Goal: Task Accomplishment & Management: Use online tool/utility

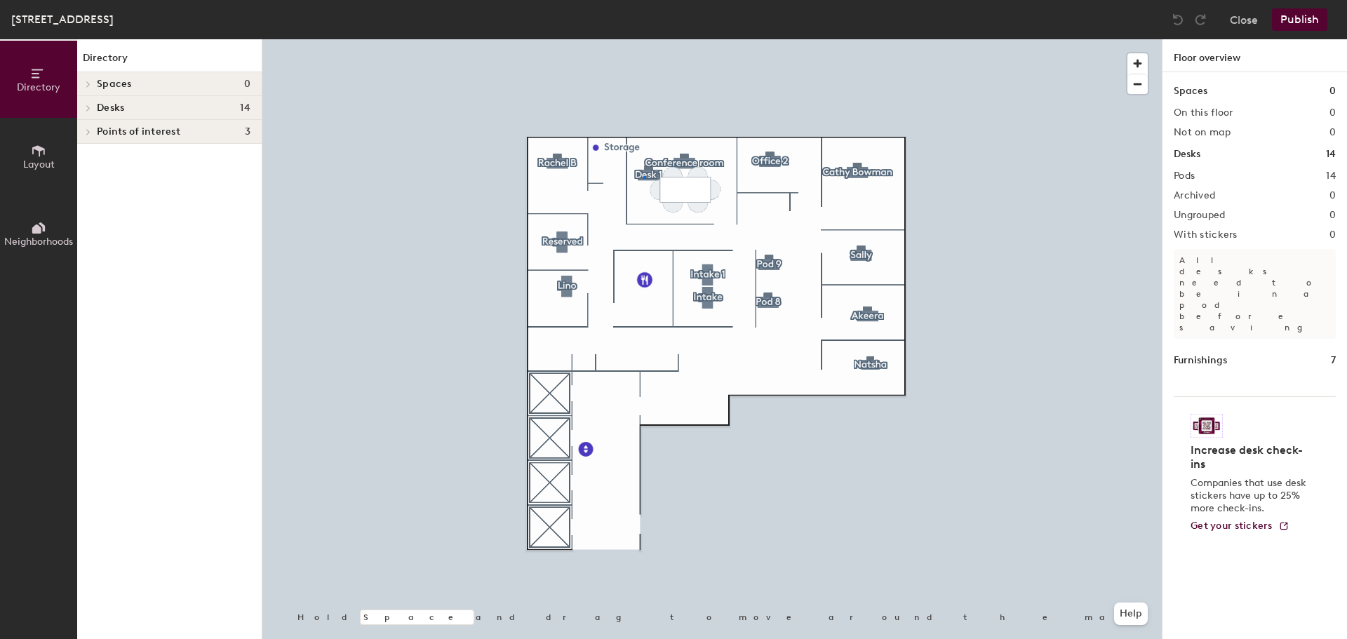
click at [643, 39] on div at bounding box center [711, 39] width 899 height 0
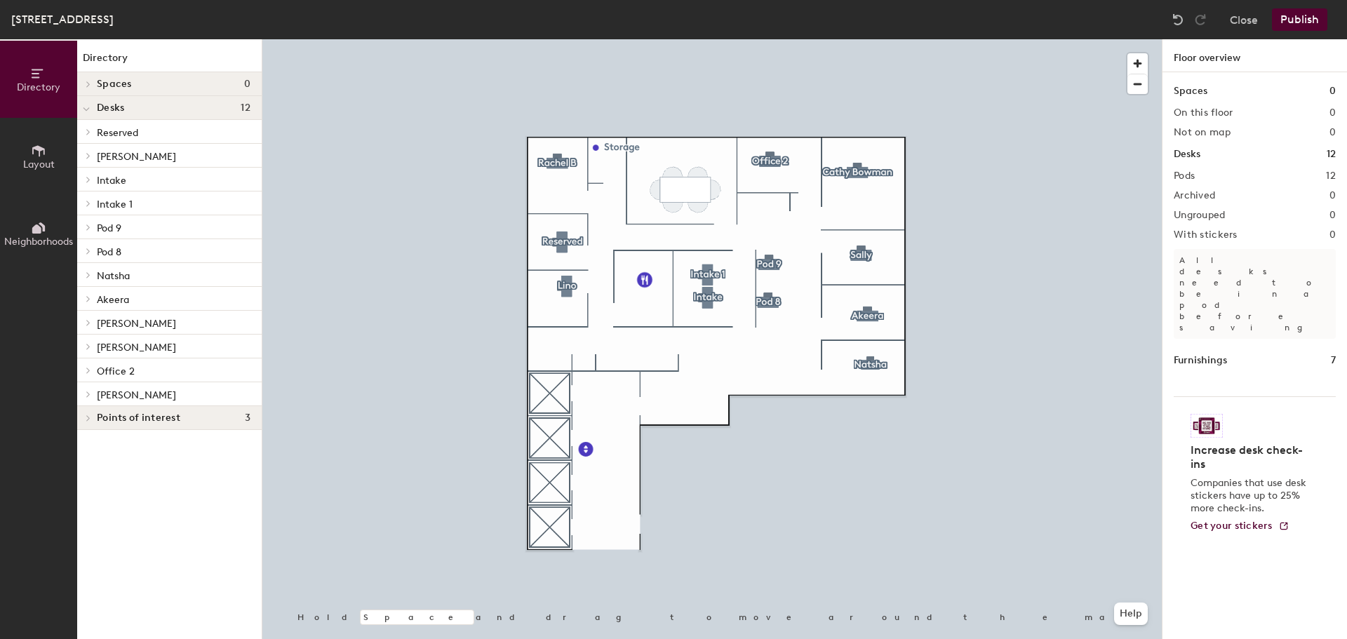
click at [29, 151] on button "Layout" at bounding box center [38, 156] width 77 height 77
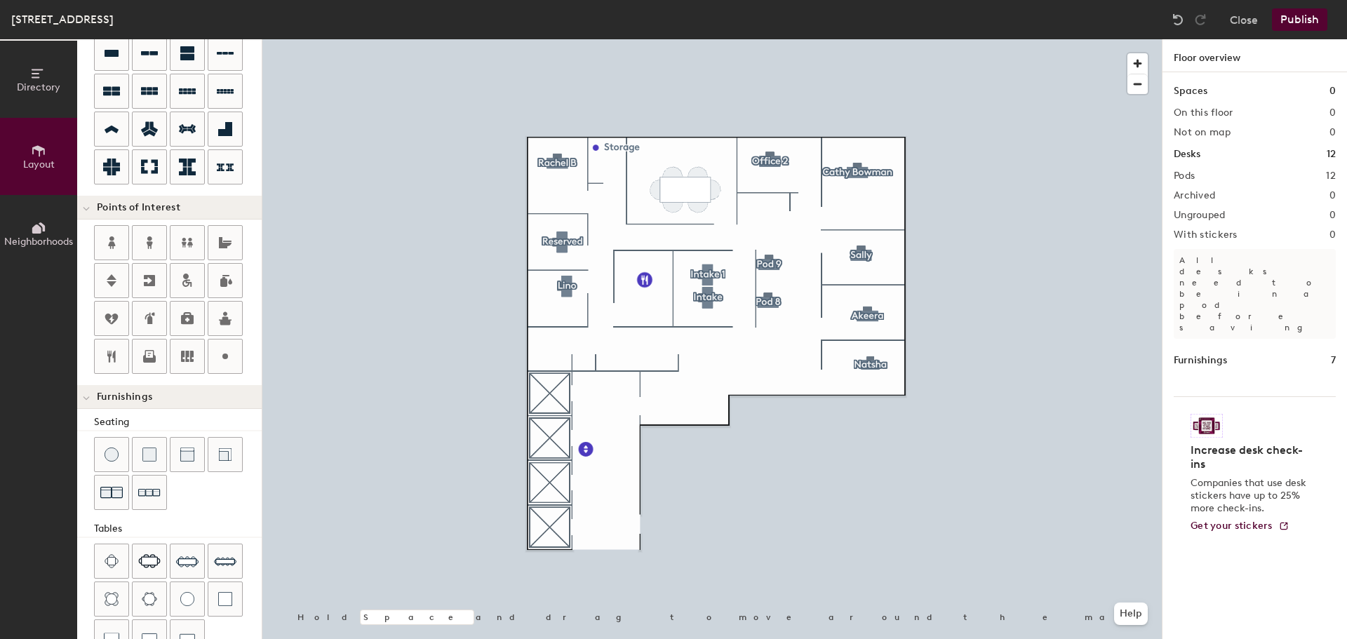
scroll to position [210, 0]
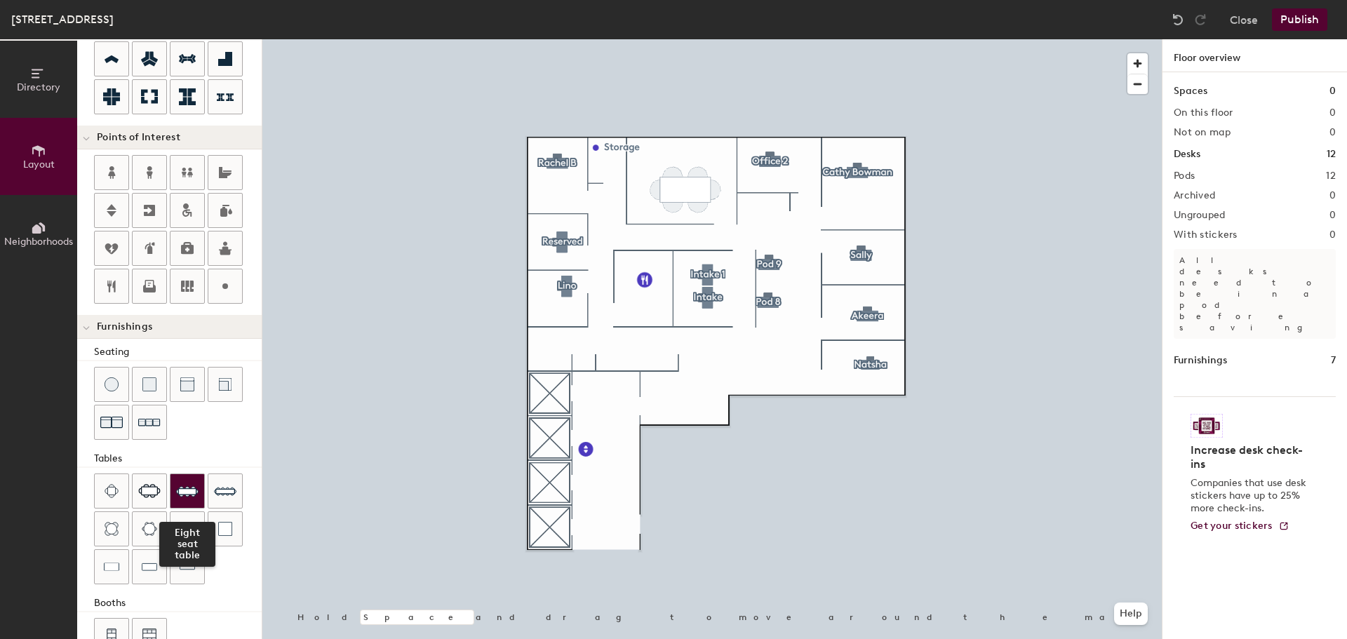
click at [179, 497] on img at bounding box center [187, 491] width 22 height 22
click at [679, 39] on div at bounding box center [711, 39] width 899 height 0
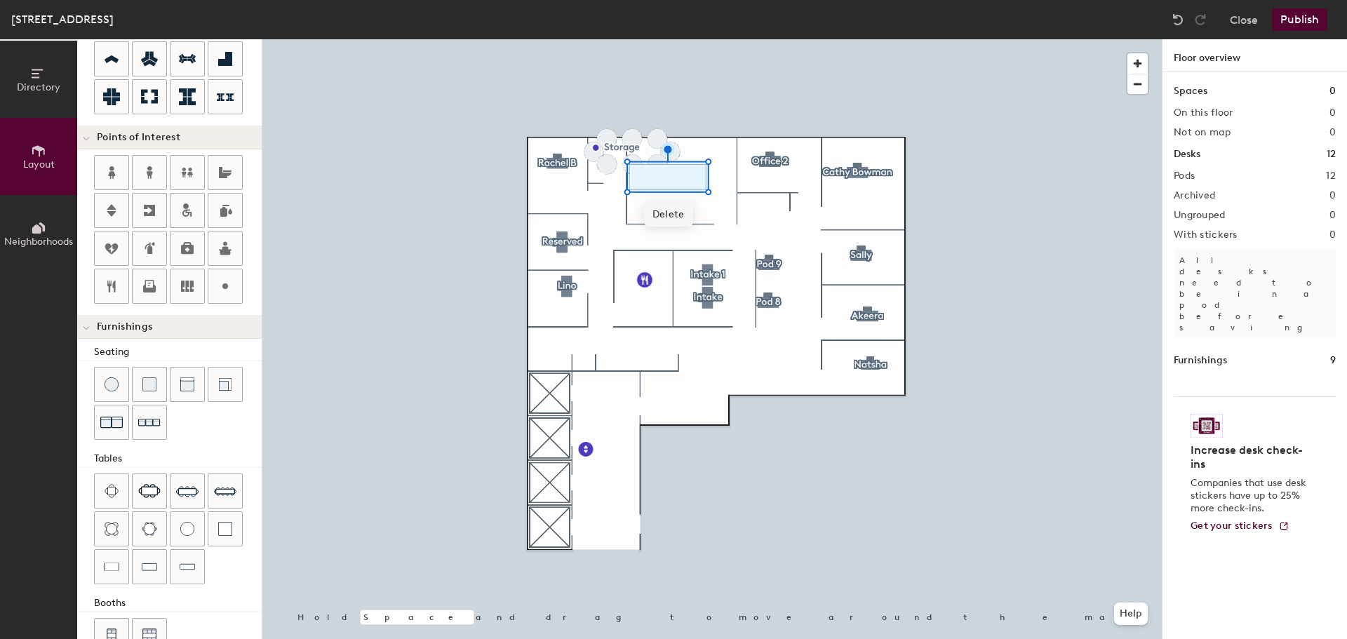
click at [673, 216] on span "Delete" at bounding box center [668, 215] width 49 height 24
click at [638, 191] on span "Delete" at bounding box center [632, 199] width 49 height 24
click at [656, 200] on span "Delete" at bounding box center [657, 199] width 49 height 24
click at [665, 39] on div at bounding box center [711, 39] width 899 height 0
click at [668, 190] on span "Delete" at bounding box center [671, 187] width 49 height 24
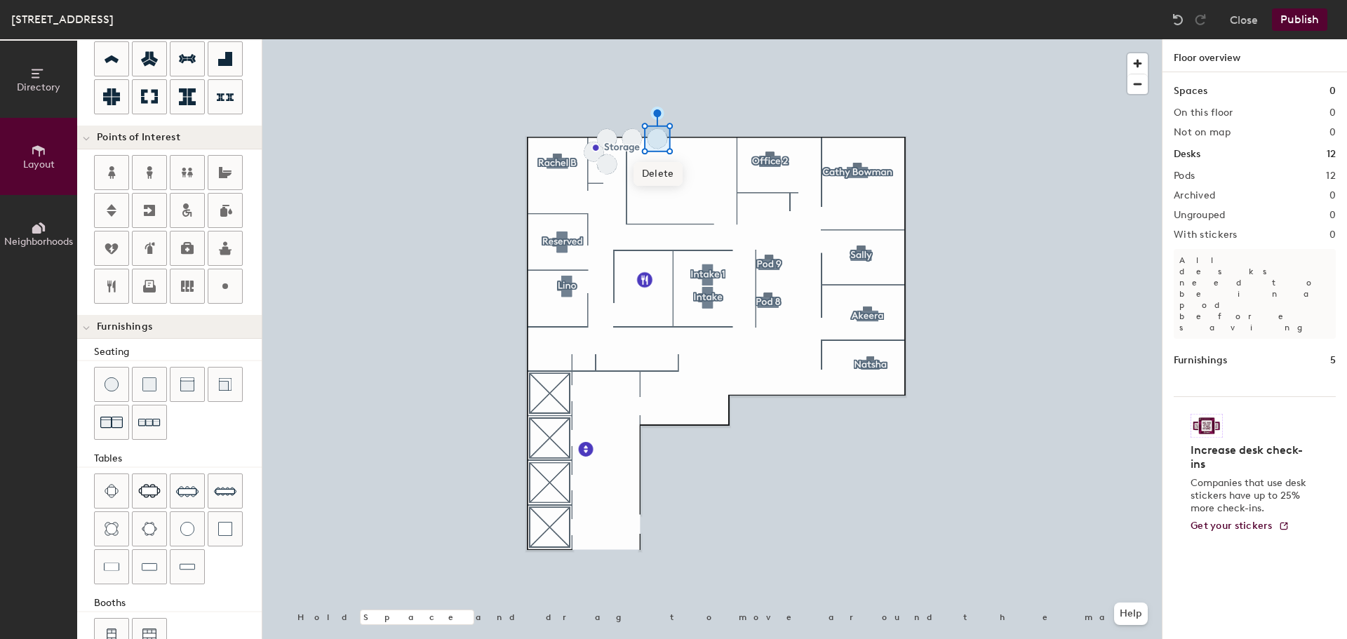
click at [662, 177] on span "Delete" at bounding box center [657, 174] width 49 height 24
click at [642, 175] on span "Delete" at bounding box center [632, 174] width 49 height 24
click at [602, 201] on span "Delete" at bounding box center [607, 199] width 49 height 24
click at [602, 187] on span "Delete" at bounding box center [594, 187] width 49 height 24
click at [615, 168] on span "Delete" at bounding box center [607, 174] width 49 height 24
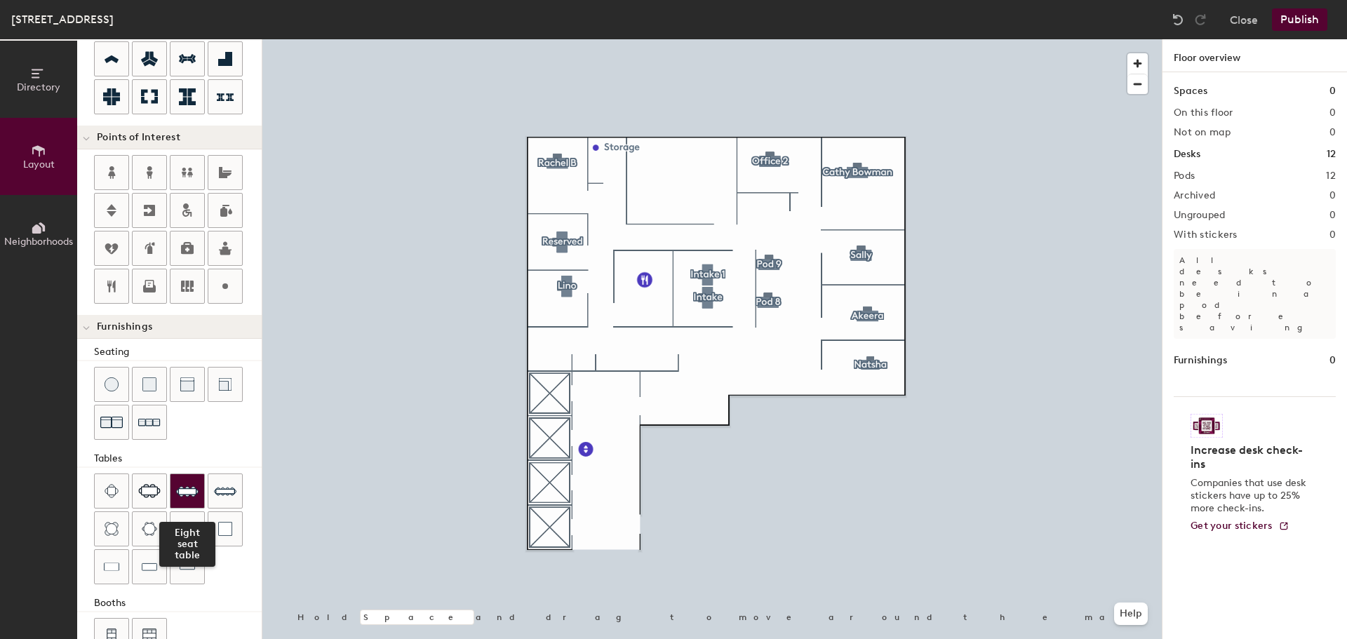
click at [190, 504] on div at bounding box center [187, 491] width 34 height 34
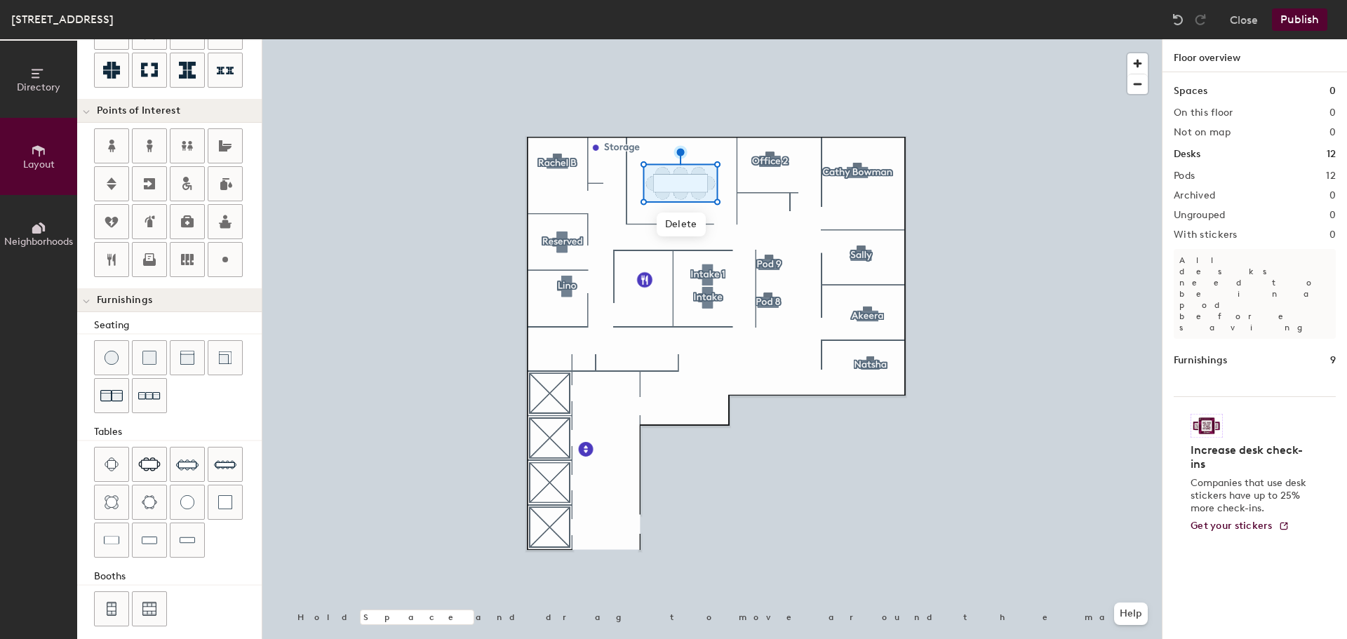
scroll to position [247, 0]
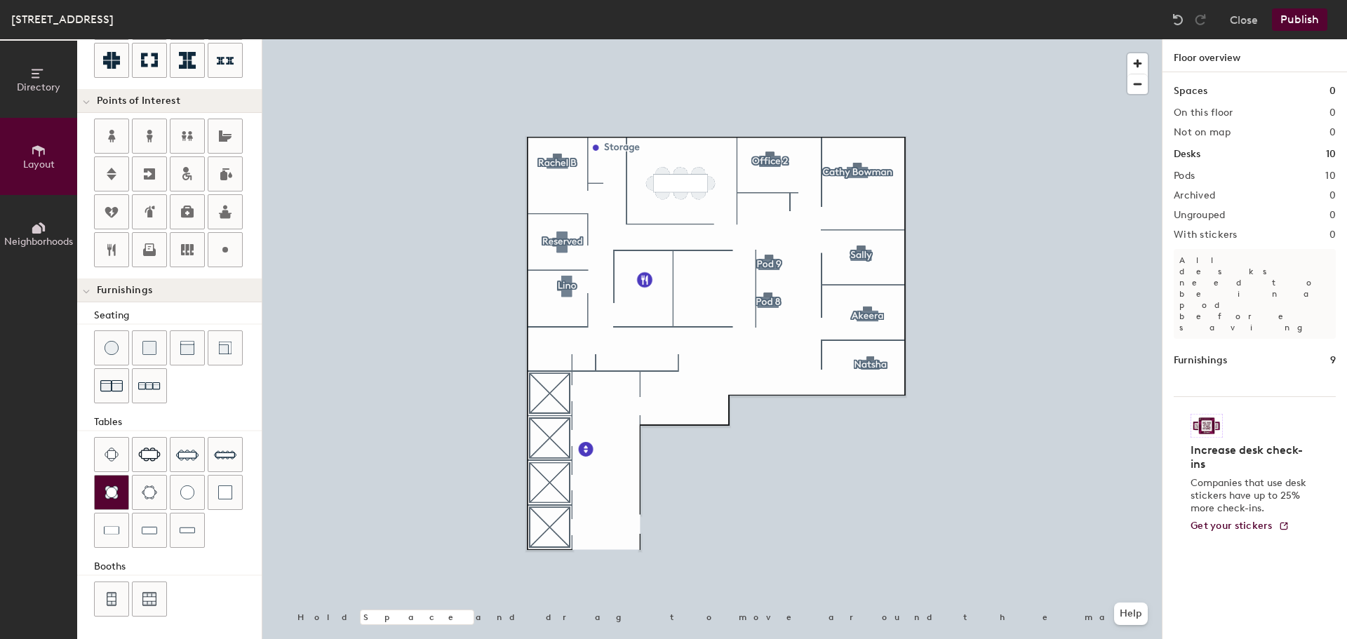
click at [118, 498] on img at bounding box center [112, 492] width 14 height 14
click at [717, 323] on span "Delete" at bounding box center [713, 329] width 49 height 24
click at [105, 459] on img at bounding box center [112, 454] width 14 height 14
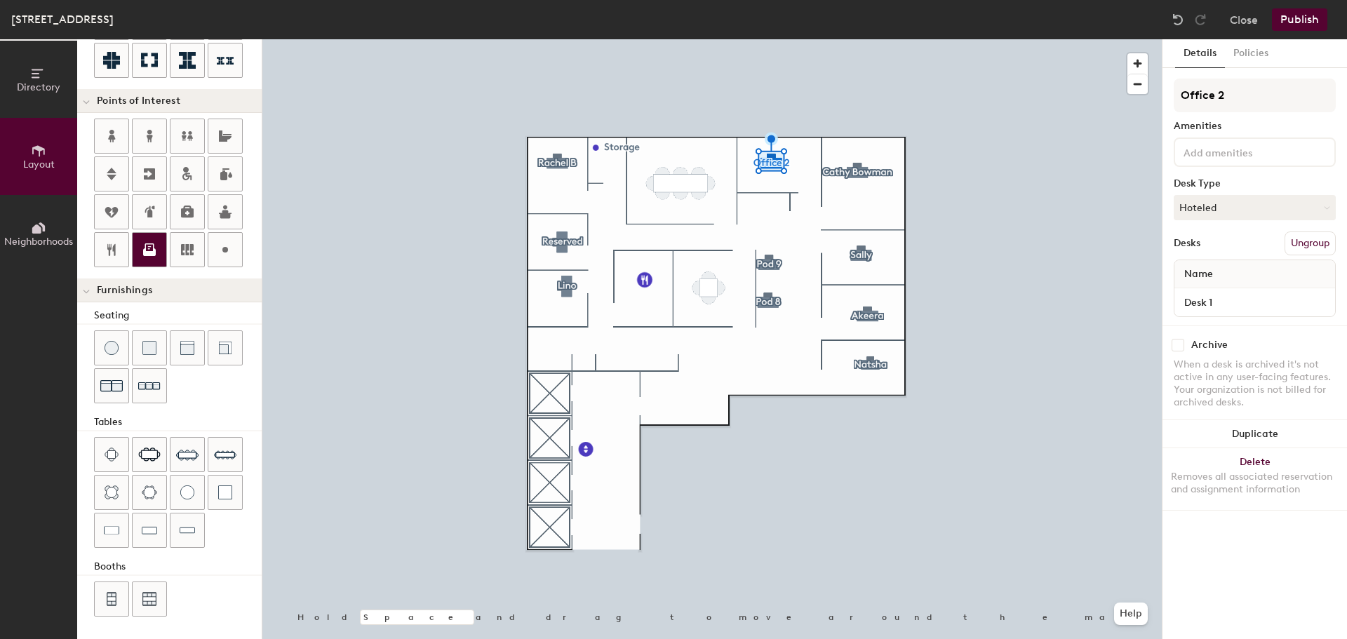
click at [138, 246] on div at bounding box center [150, 250] width 34 height 34
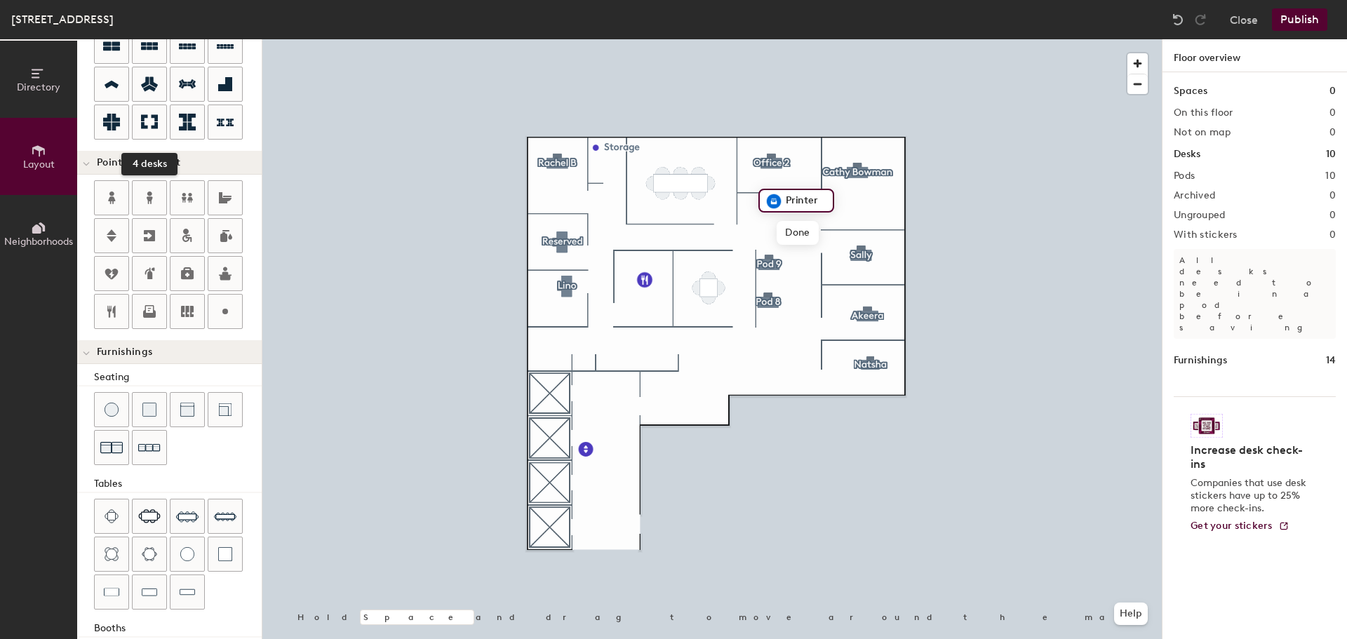
scroll to position [0, 0]
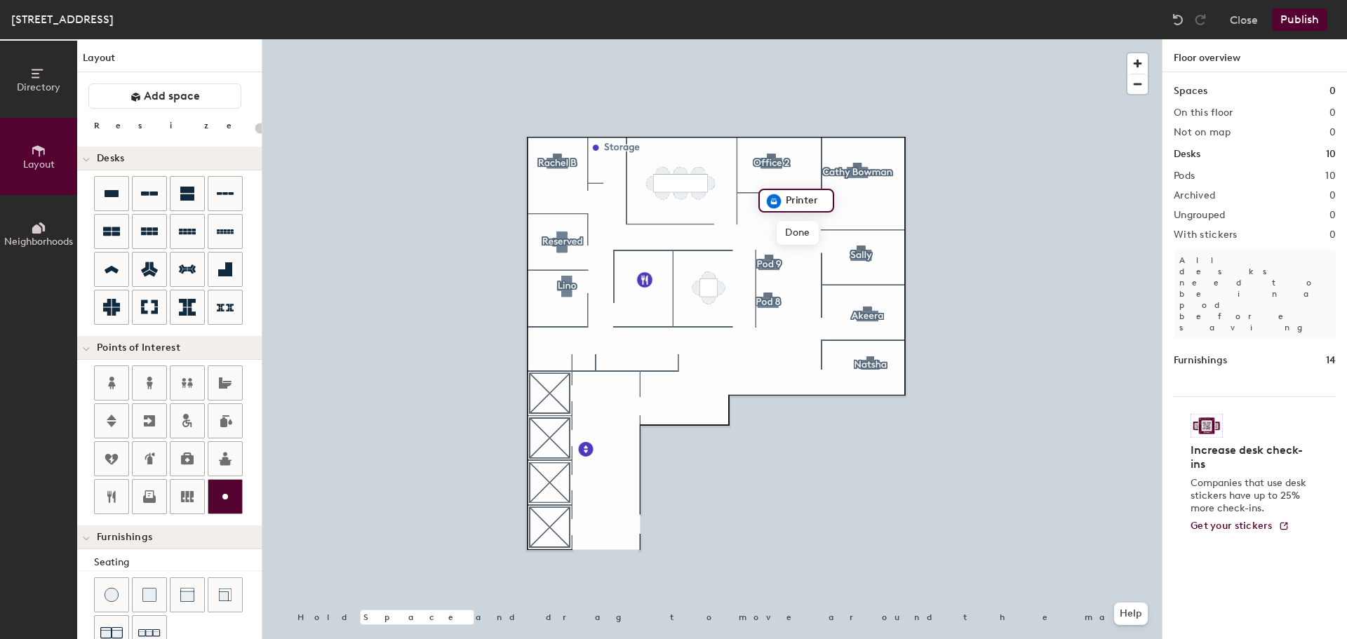
click at [227, 499] on icon at bounding box center [225, 496] width 17 height 17
click at [230, 494] on icon at bounding box center [225, 496] width 17 height 17
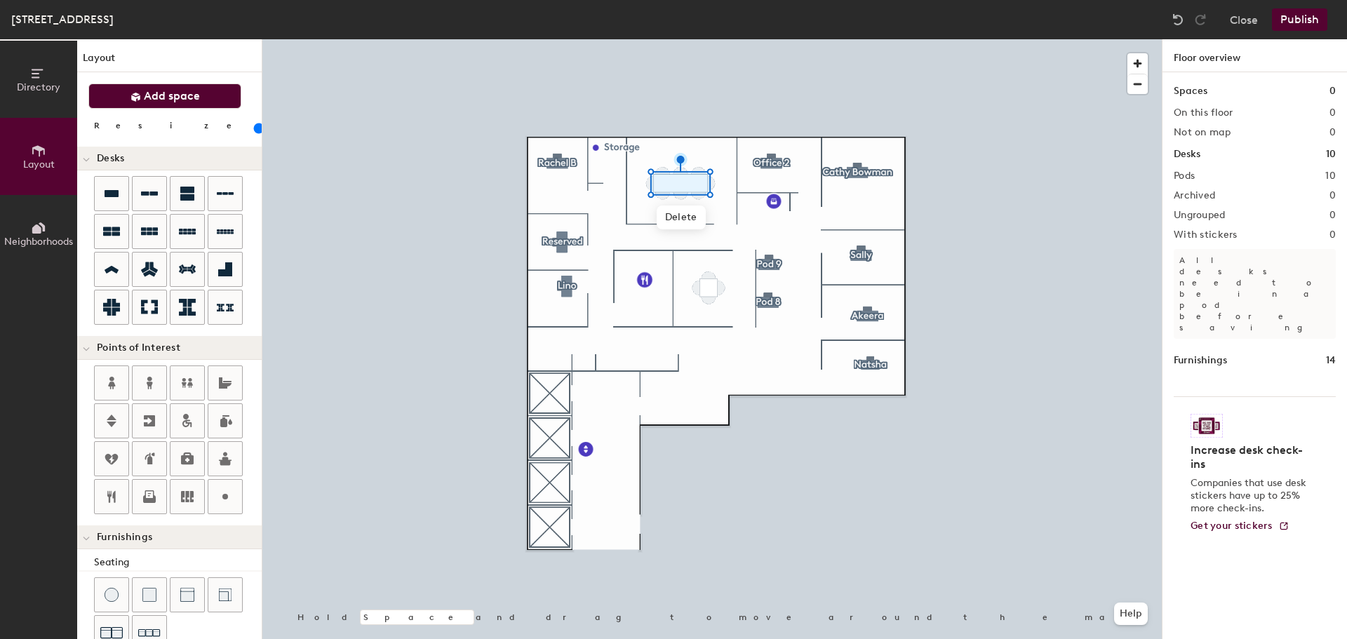
click at [170, 93] on span "Add space" at bounding box center [172, 96] width 56 height 14
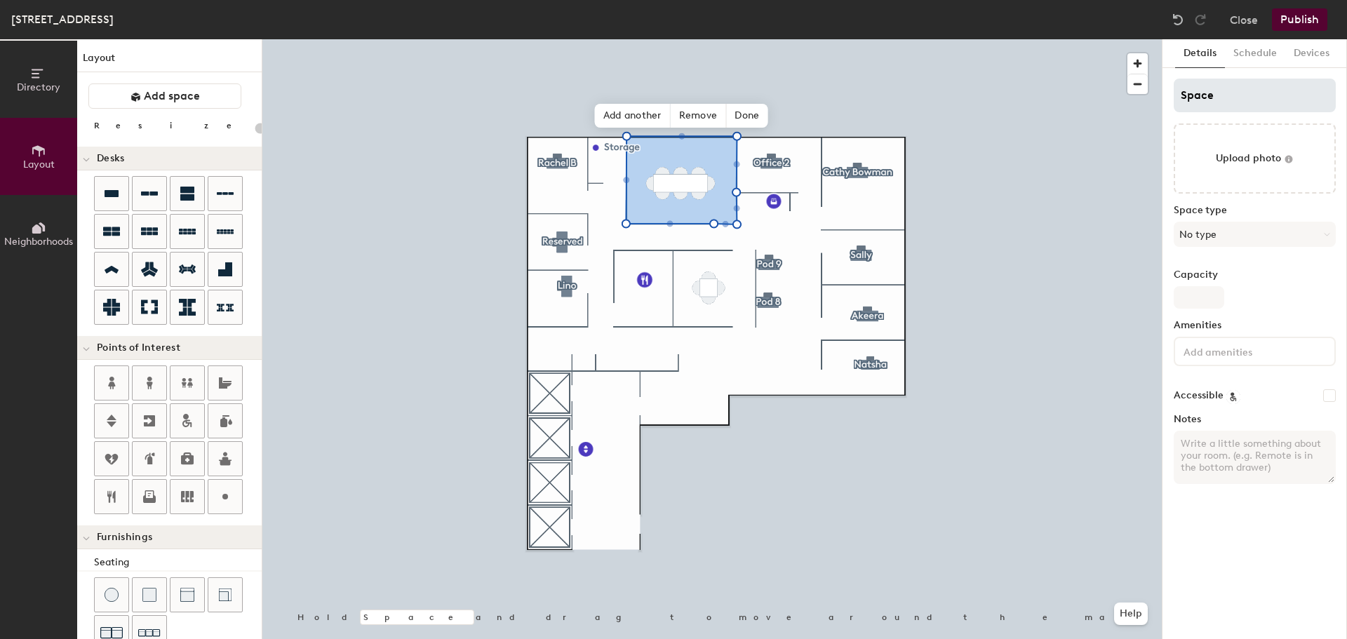
type input "20"
click at [1264, 95] on input "Space" at bounding box center [1254, 96] width 162 height 34
type input "Co"
type input "20"
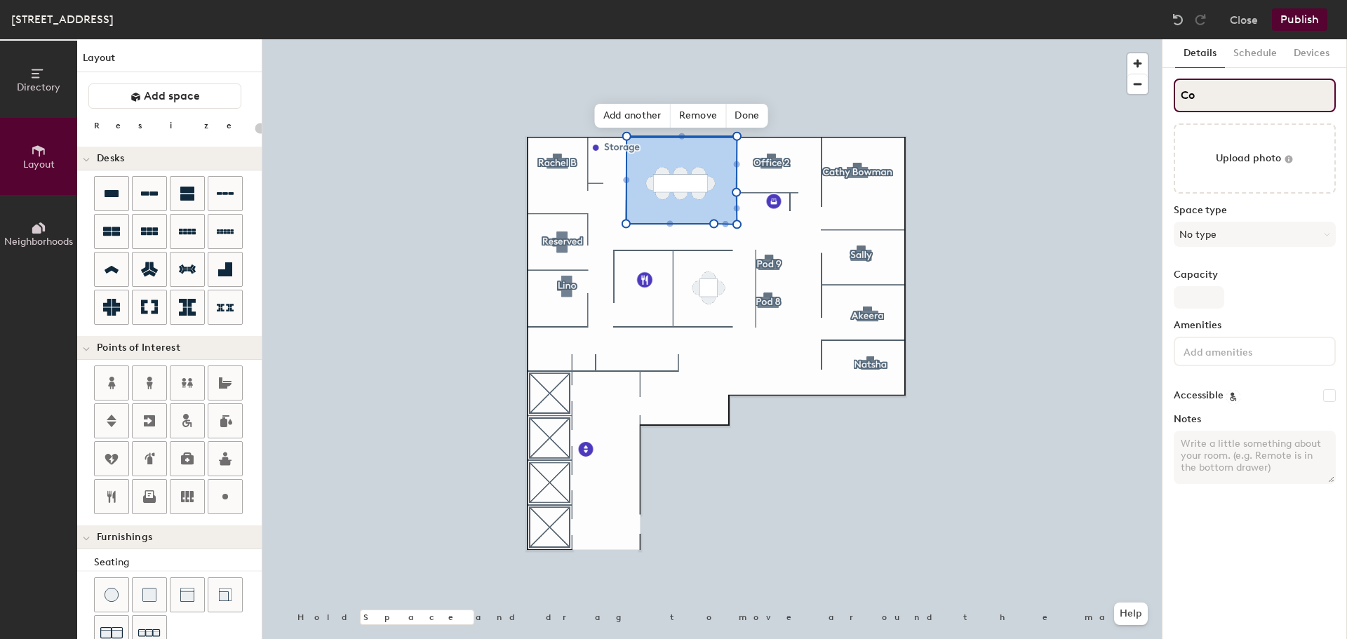
type input "Con"
type input "20"
type input "Conf"
type input "20"
type input "Confer"
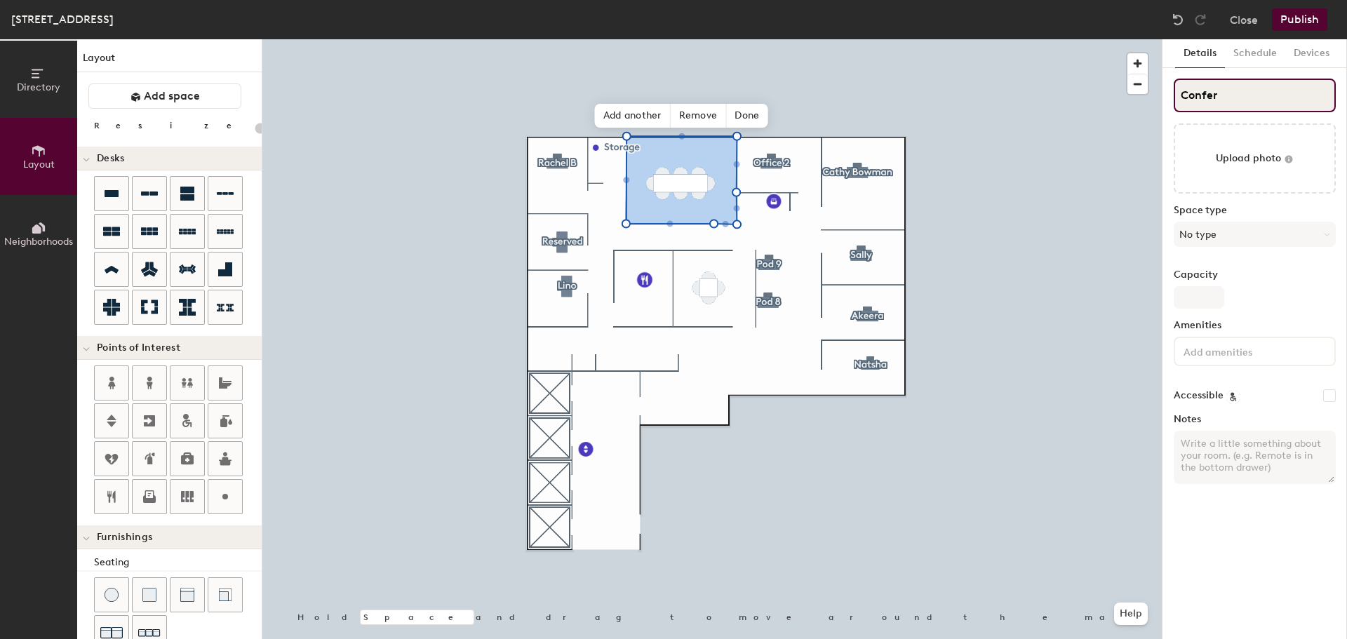
type input "20"
type input "Confereb"
type input "20"
type input "Conferec"
type input "20"
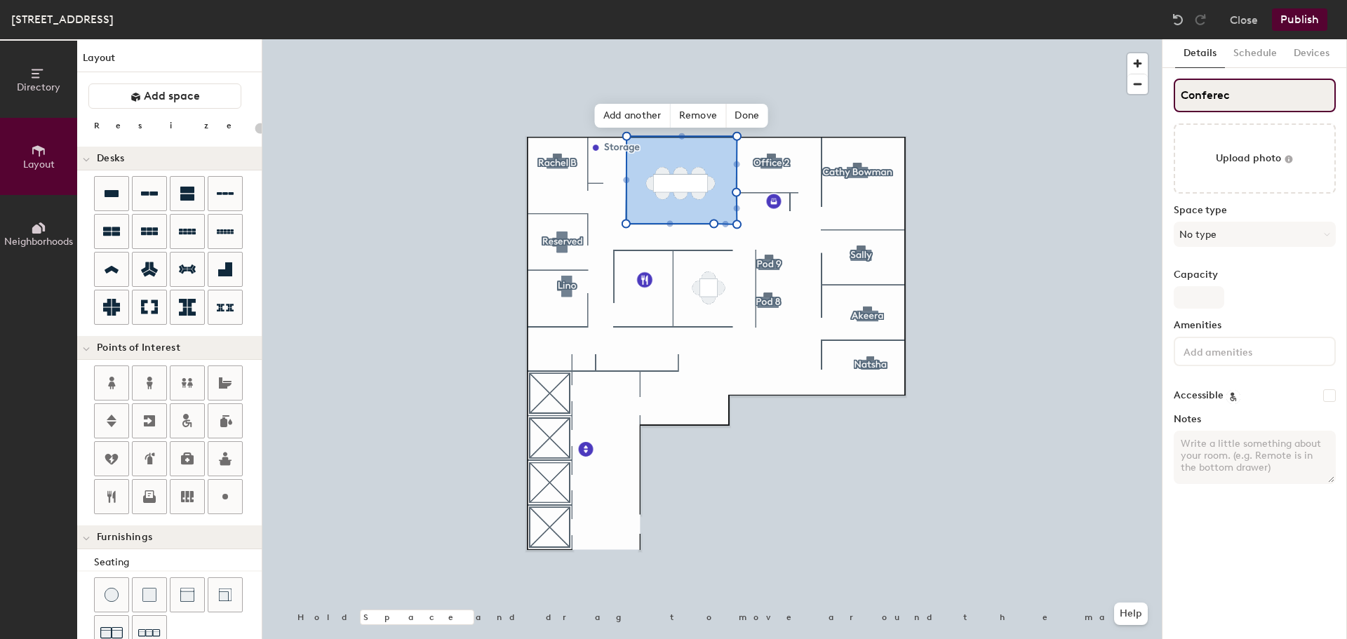
type input "Confere"
type input "20"
type input "Conferenc"
type input "20"
type input "Conference"
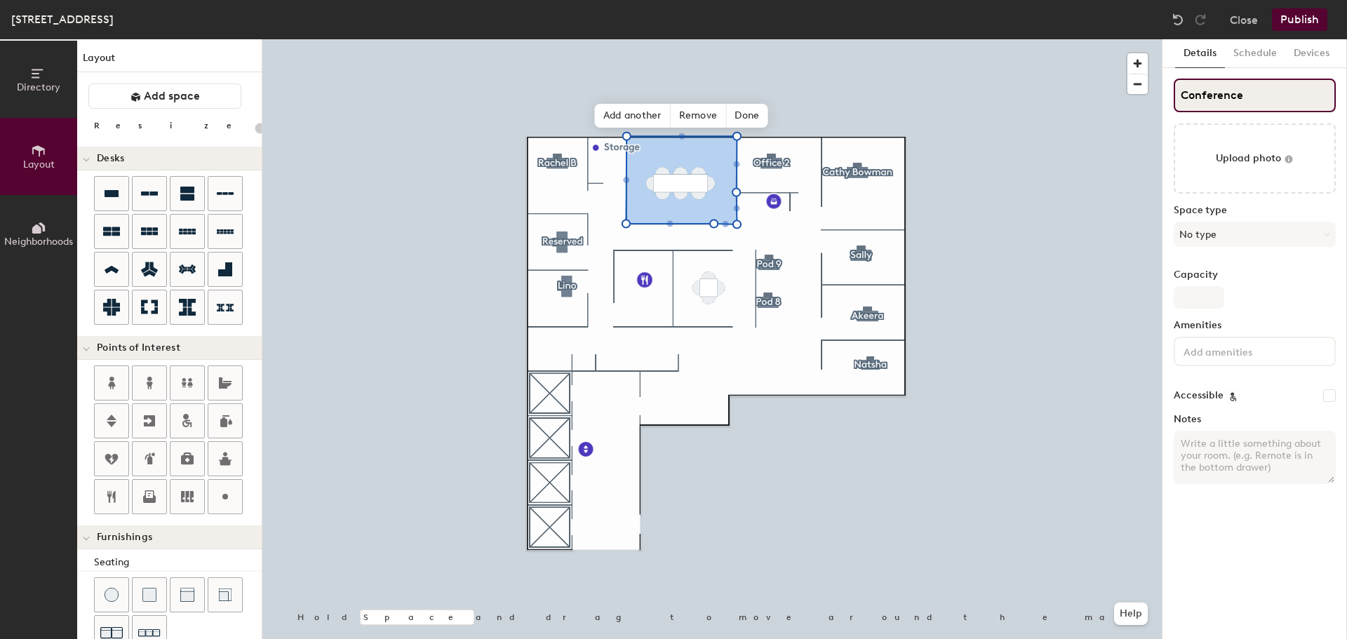
type input "20"
type input "Conference Ro"
type input "20"
type input "Conference Roo"
type input "20"
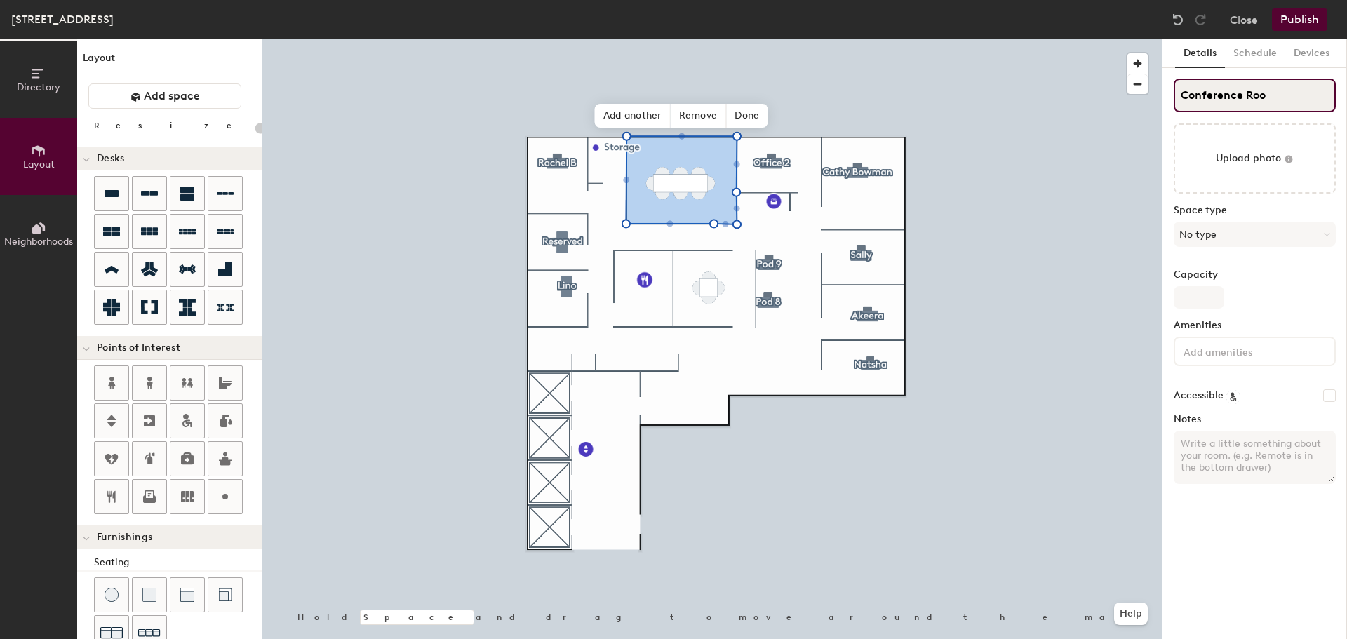
type input "Conference Room"
type input "20"
type input "Conference Room"
type input "20"
type input "Conference Room"
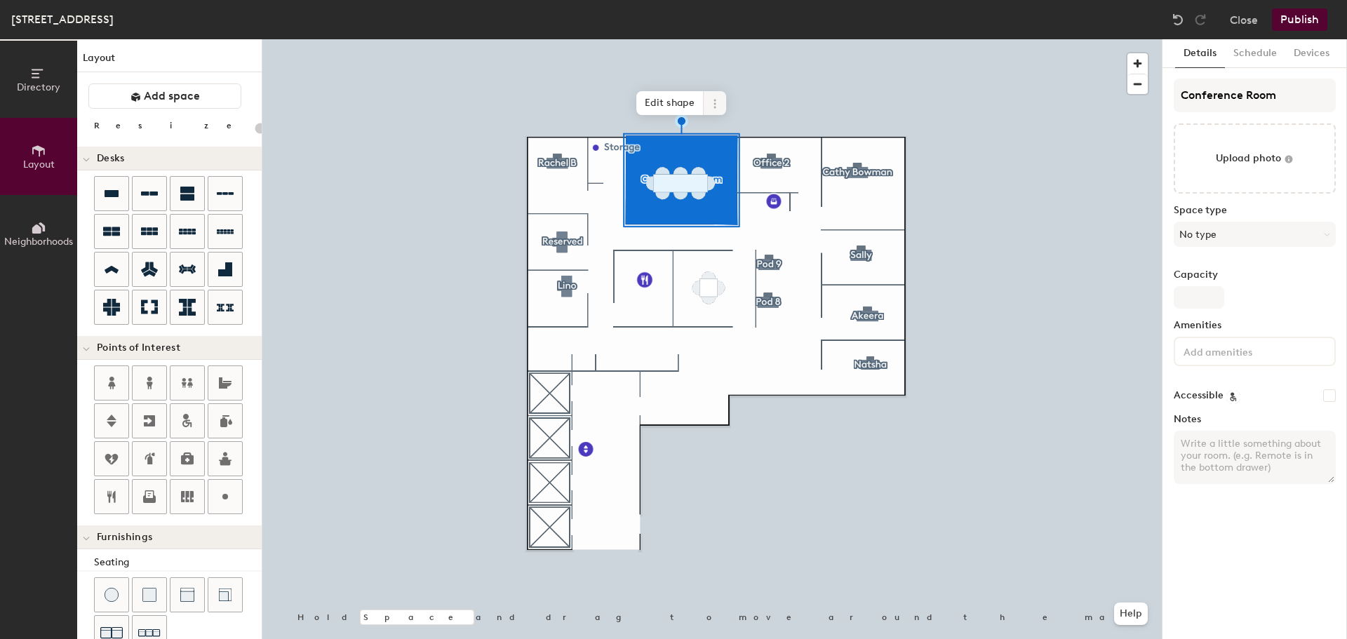
click at [717, 95] on span at bounding box center [714, 103] width 22 height 24
click at [729, 181] on span "Delete" at bounding box center [765, 184] width 125 height 24
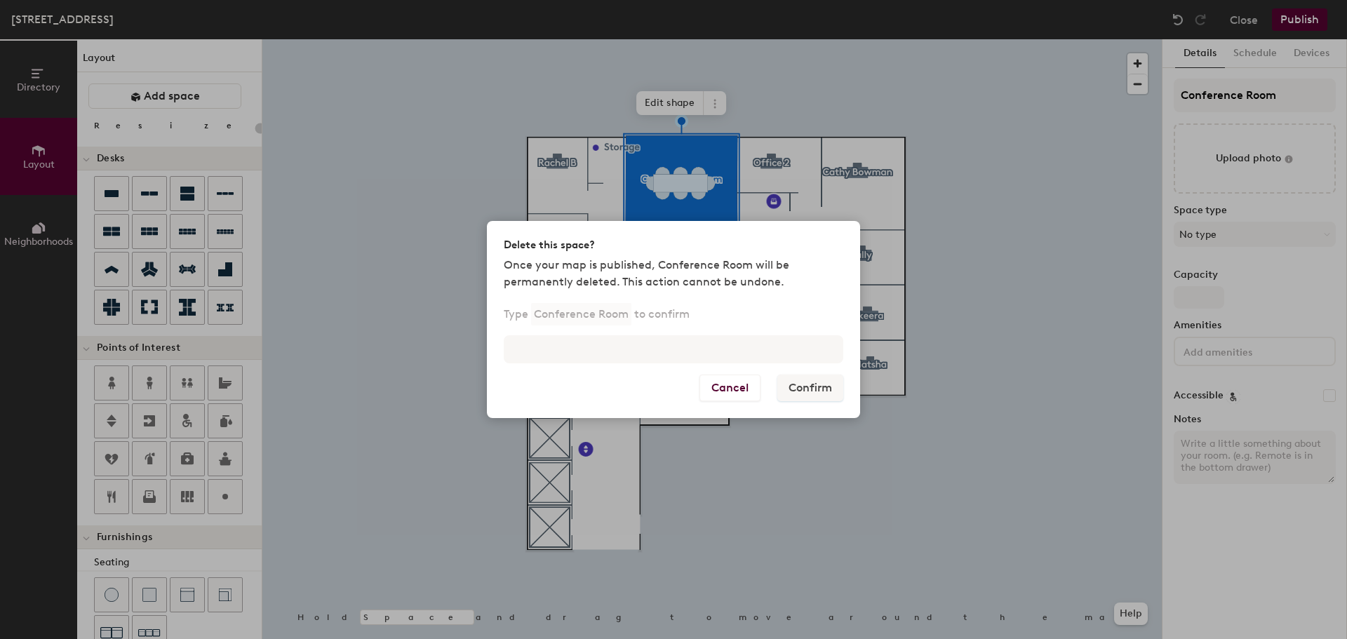
click at [562, 314] on p "Conference Room" at bounding box center [581, 314] width 100 height 22
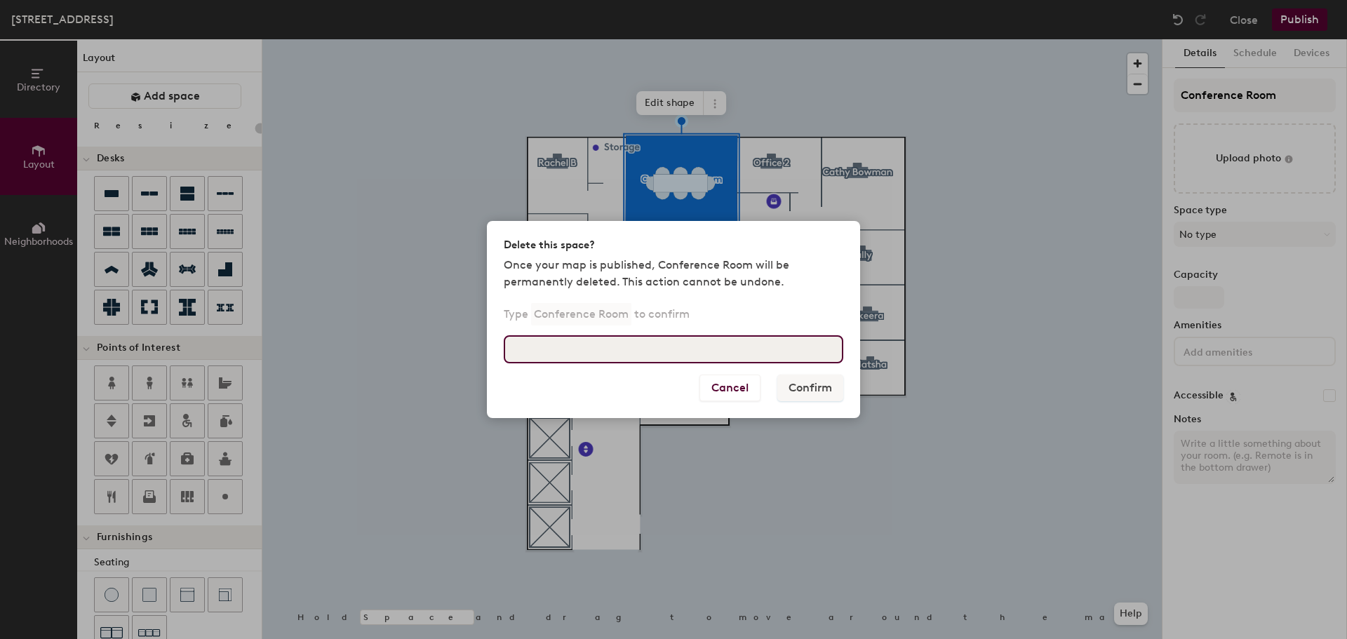
click at [541, 346] on input at bounding box center [673, 349] width 339 height 28
drag, startPoint x: 564, startPoint y: 353, endPoint x: 633, endPoint y: 360, distance: 69.1
click at [567, 355] on input at bounding box center [673, 349] width 339 height 28
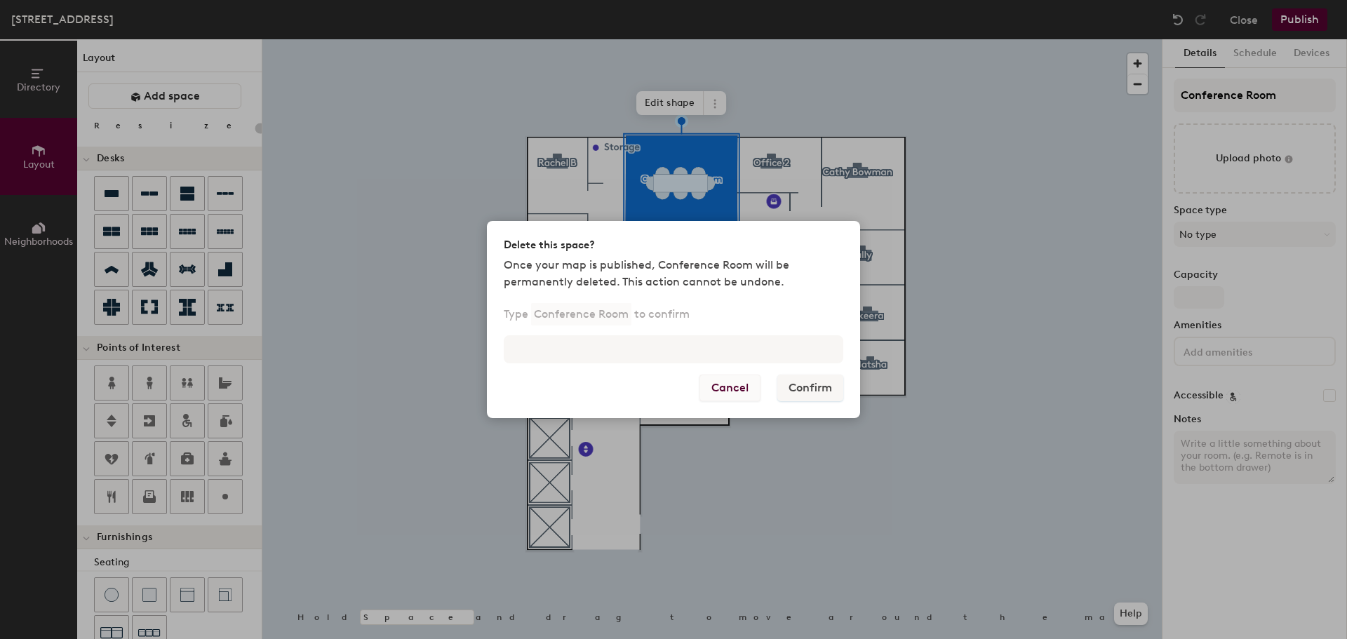
click at [734, 384] on button "Cancel" at bounding box center [729, 388] width 61 height 27
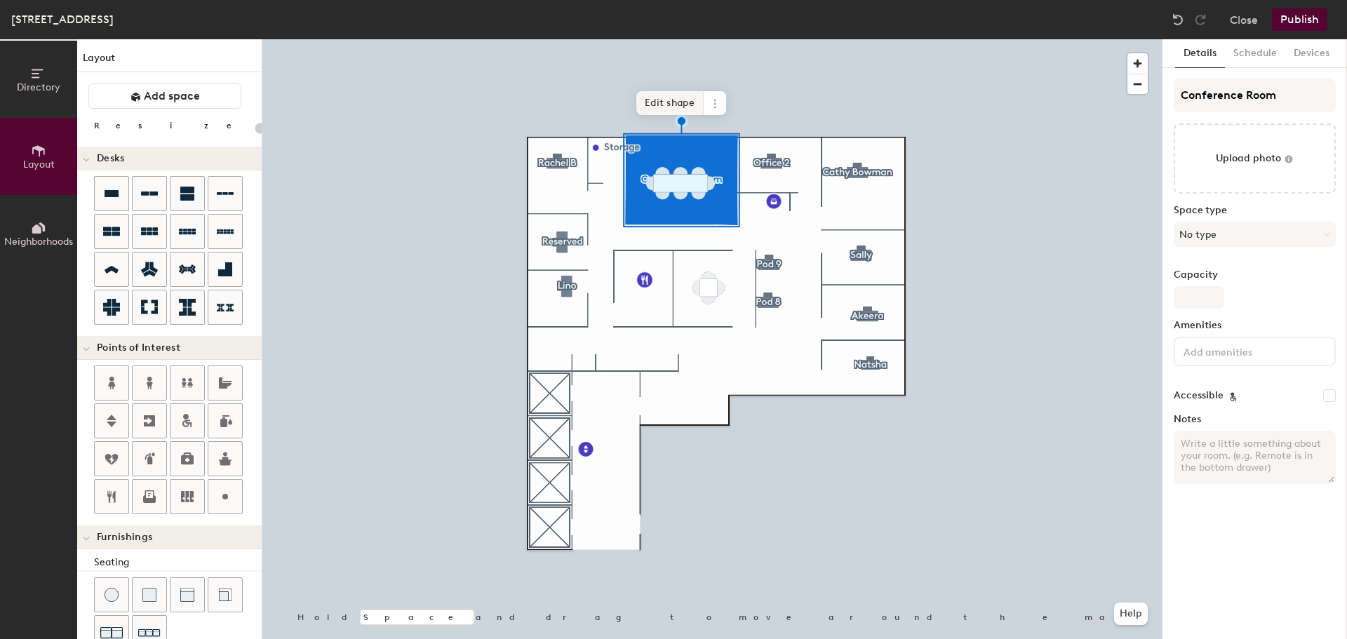
click at [698, 100] on span "Edit shape" at bounding box center [669, 103] width 67 height 24
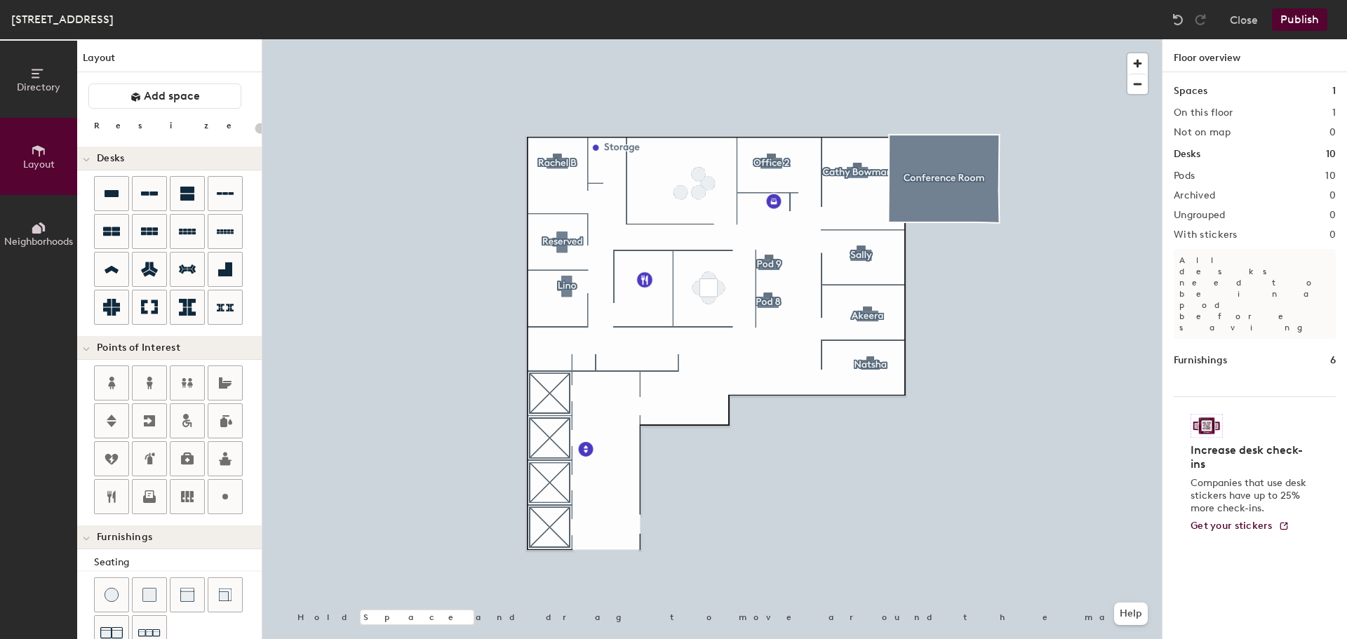
click at [682, 39] on div at bounding box center [711, 39] width 899 height 0
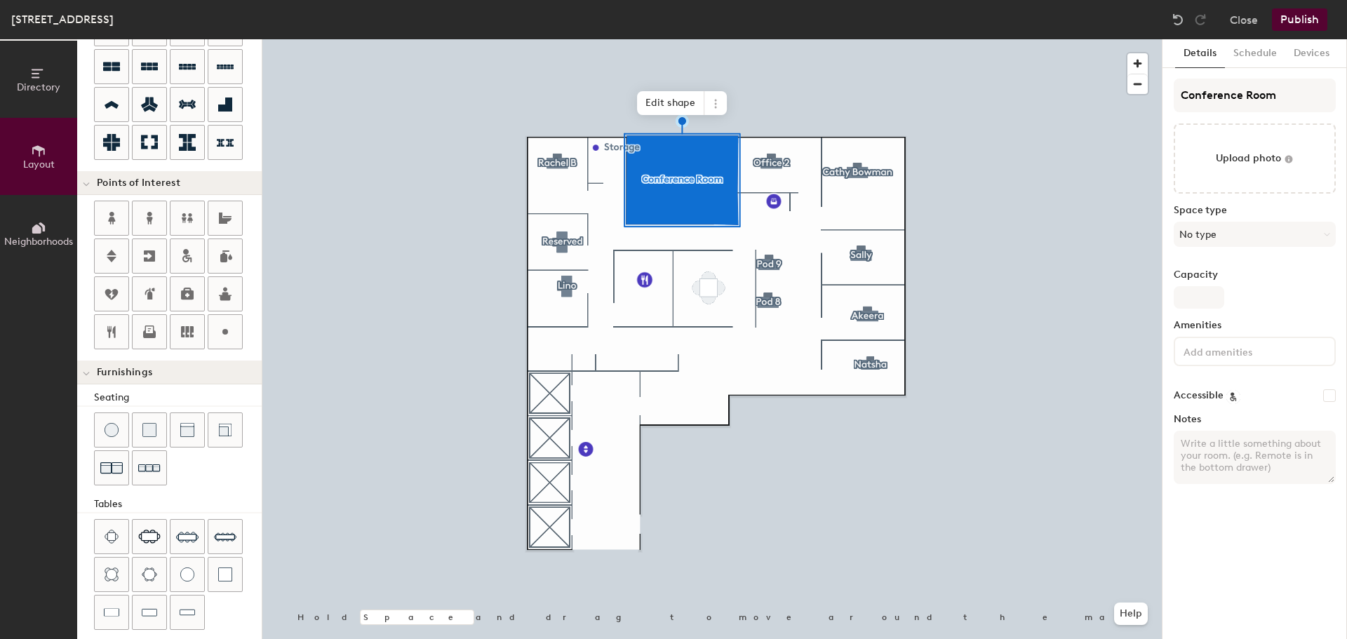
scroll to position [210, 0]
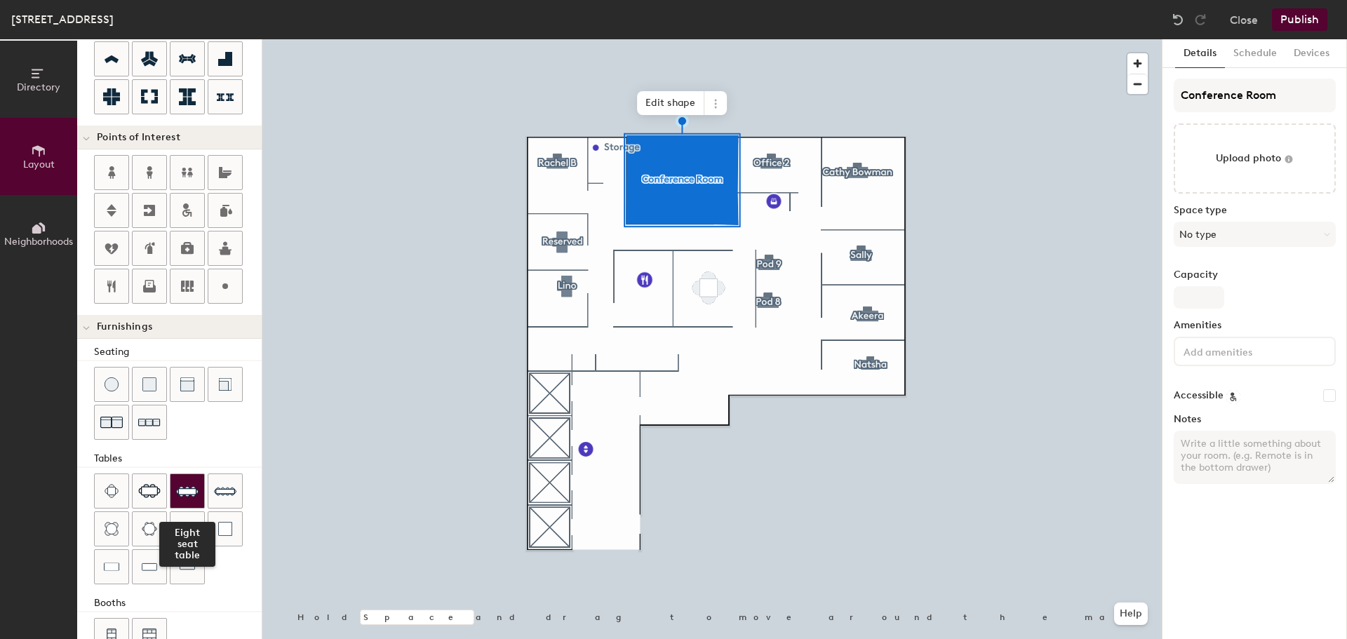
click at [181, 488] on img at bounding box center [187, 491] width 22 height 22
click at [712, 98] on icon at bounding box center [715, 103] width 11 height 11
click at [722, 95] on span at bounding box center [715, 102] width 22 height 24
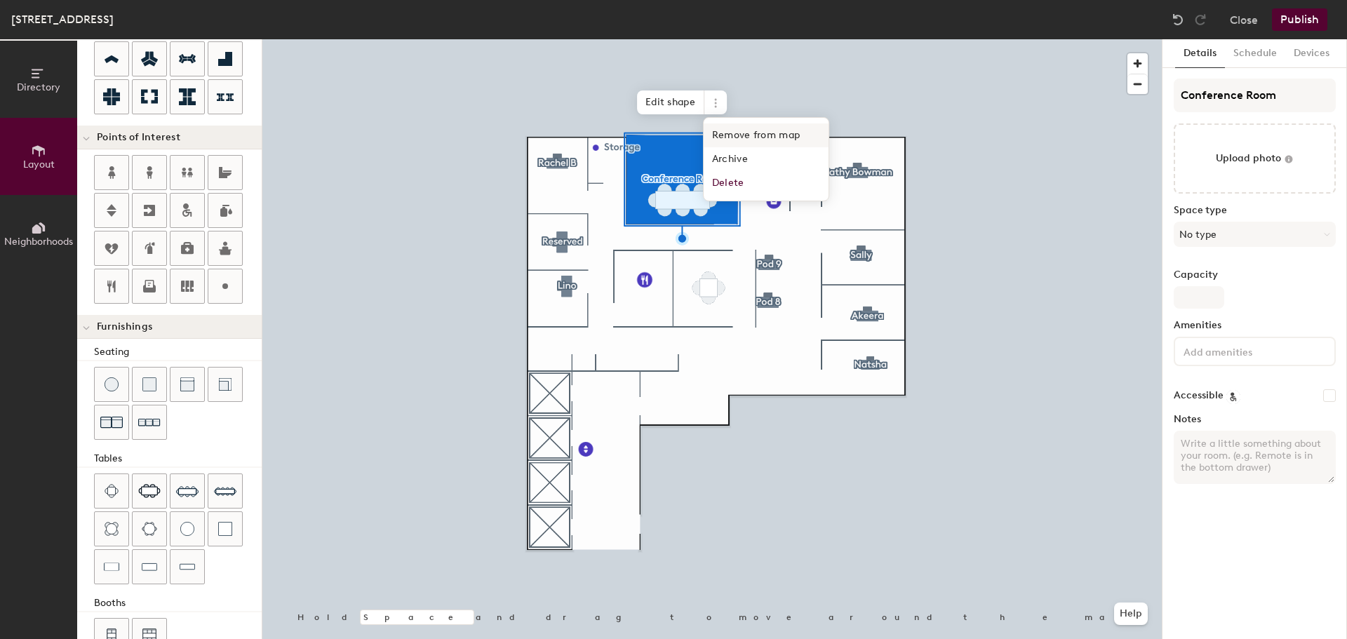
click at [786, 128] on span "Remove from map" at bounding box center [765, 135] width 125 height 24
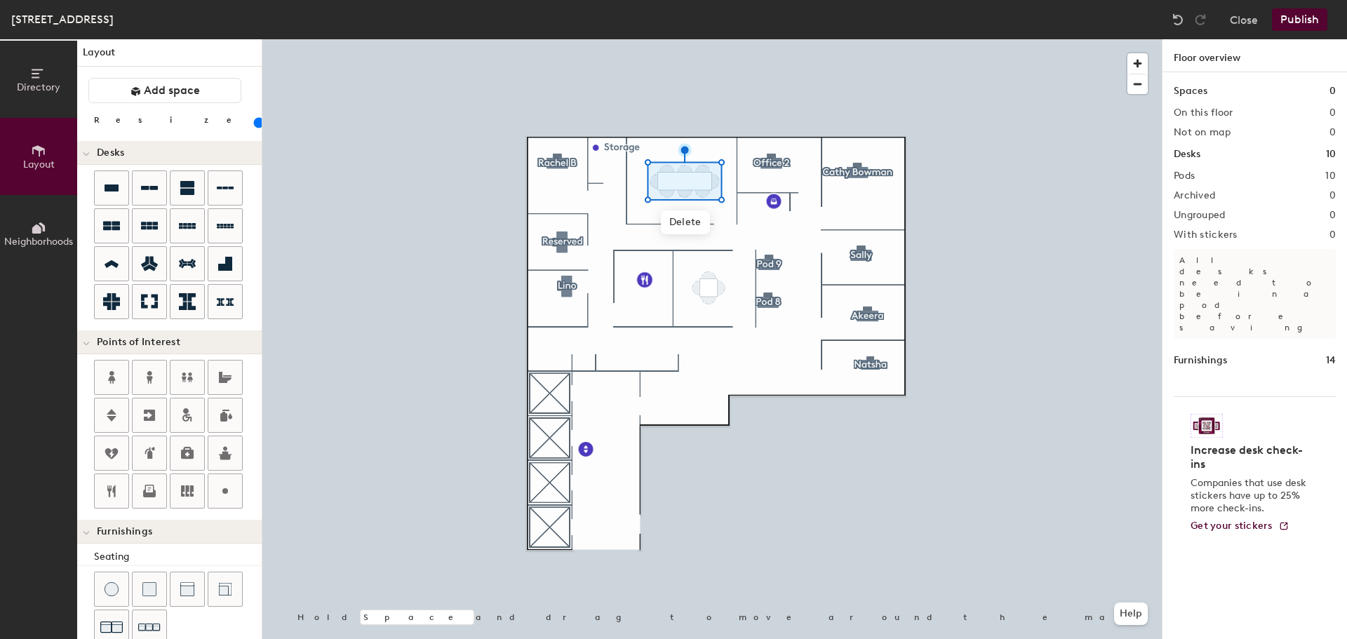
scroll to position [0, 0]
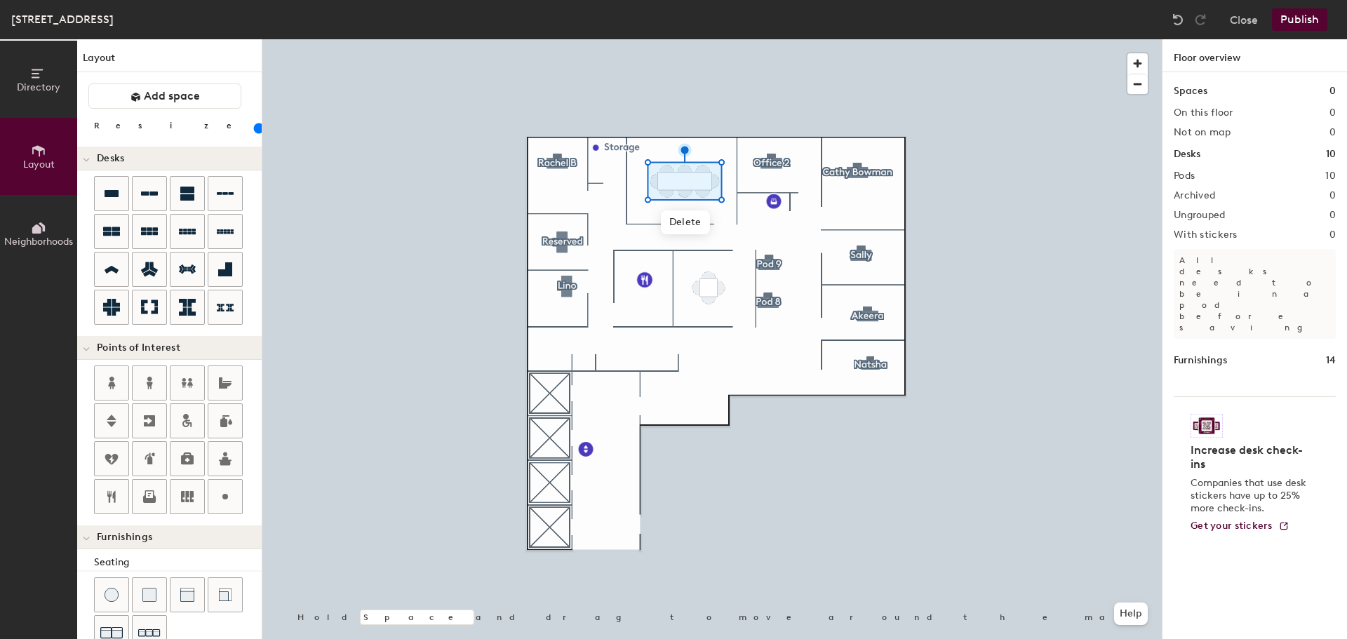
drag, startPoint x: 143, startPoint y: 128, endPoint x: 143, endPoint y: 139, distance: 11.2
click at [255, 134] on input "range" at bounding box center [255, 128] width 0 height 11
click at [210, 102] on button "Add space" at bounding box center [164, 95] width 153 height 25
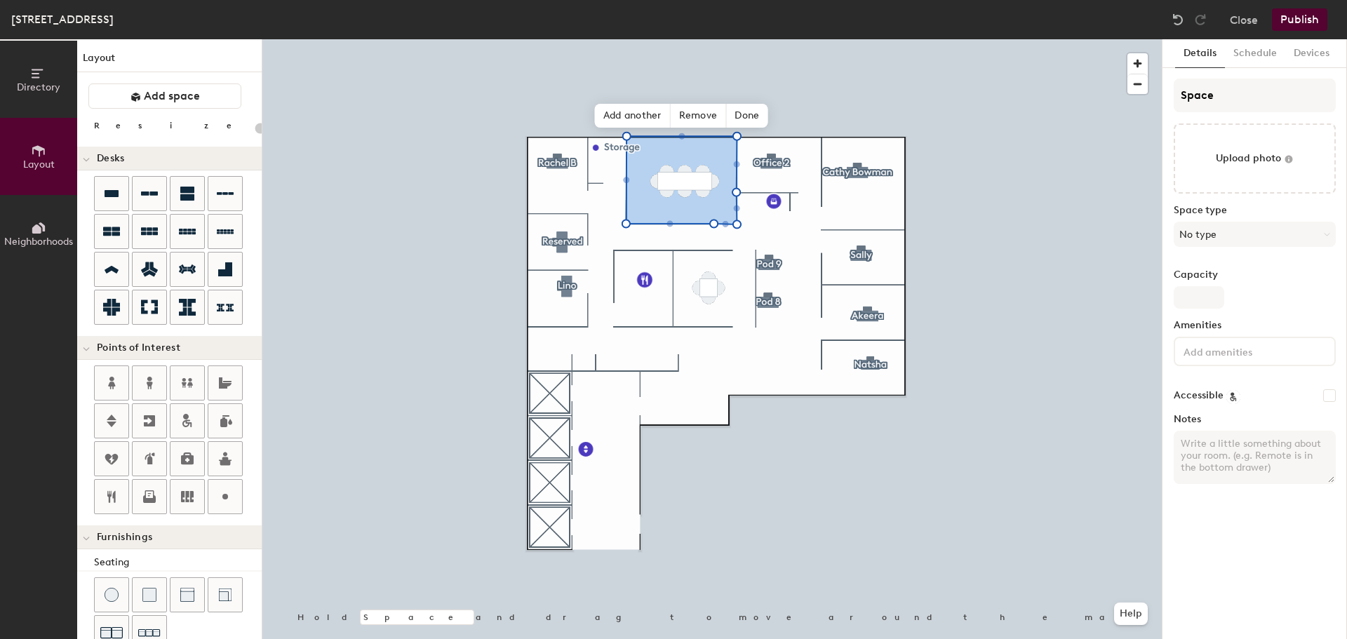
type input "20"
click at [1248, 104] on input "Space" at bounding box center [1254, 96] width 162 height 34
click at [1248, 103] on input "Space" at bounding box center [1254, 96] width 162 height 34
type input "Co"
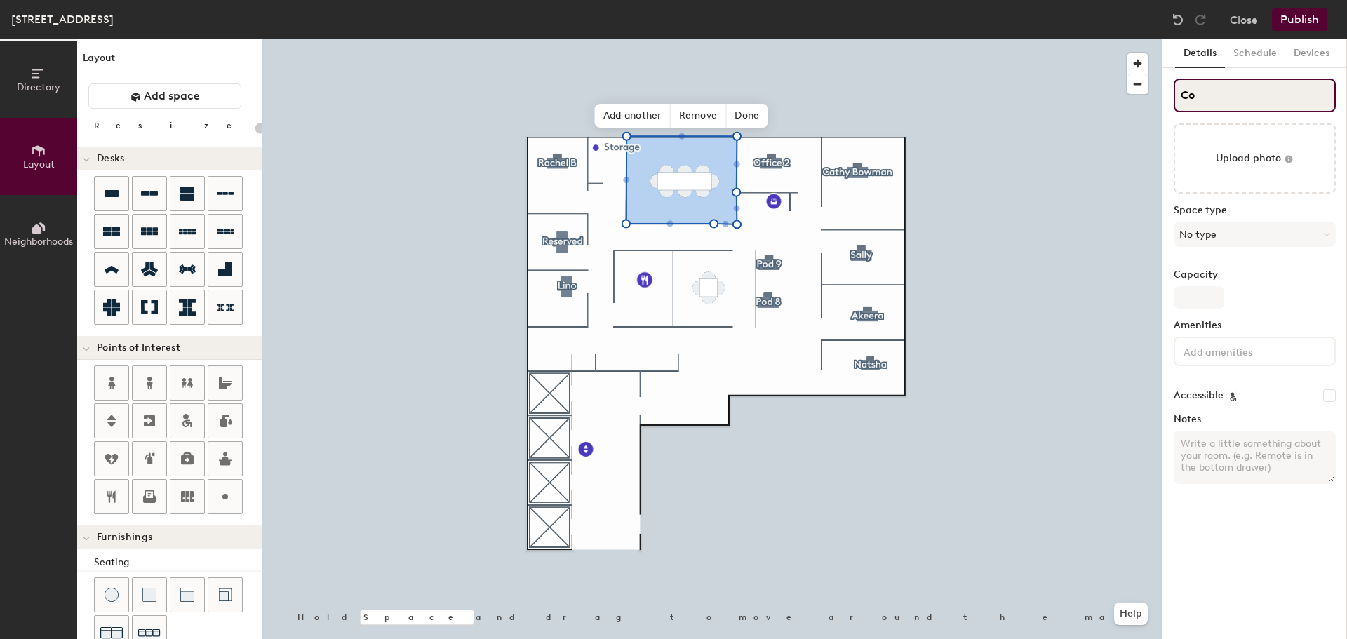
type input "20"
type input "Conf"
type input "20"
type input "Confe"
type input "20"
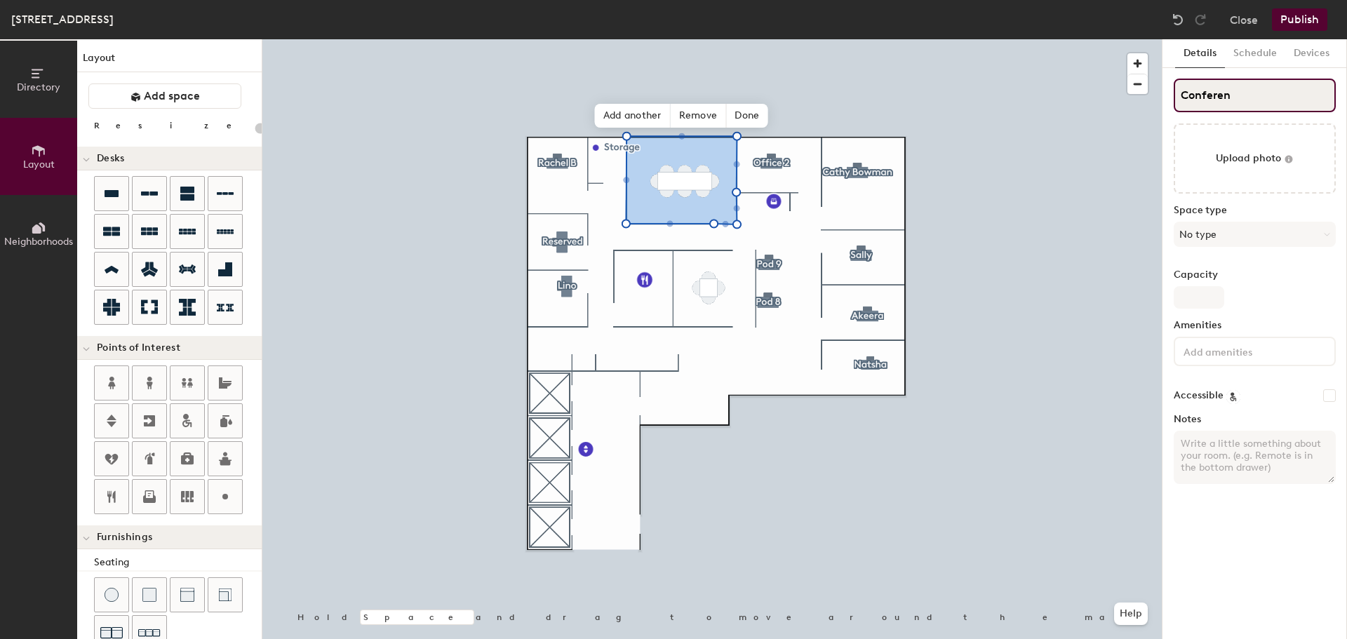
type input "Conferenc"
type input "20"
type input "Conference"
type input "20"
type input "Conference Ro"
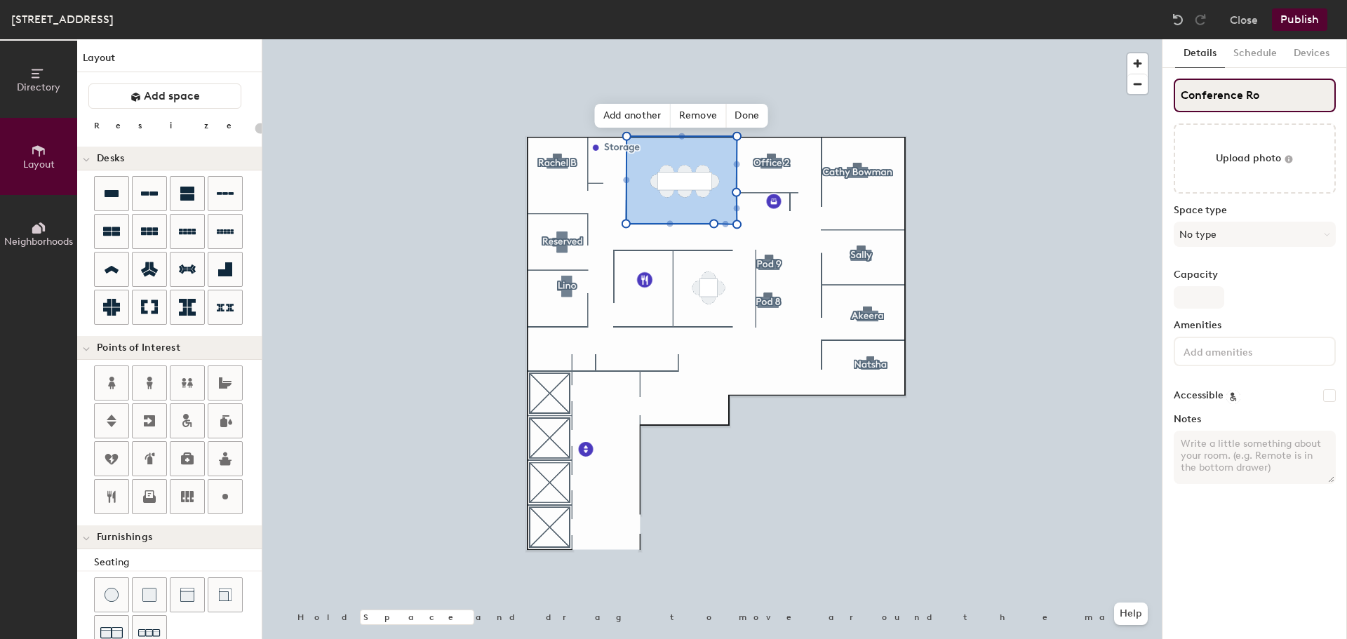
type input "20"
type input "Conference Room"
type input "20"
type input "Conference Room"
click at [1268, 236] on button "No type" at bounding box center [1254, 234] width 162 height 25
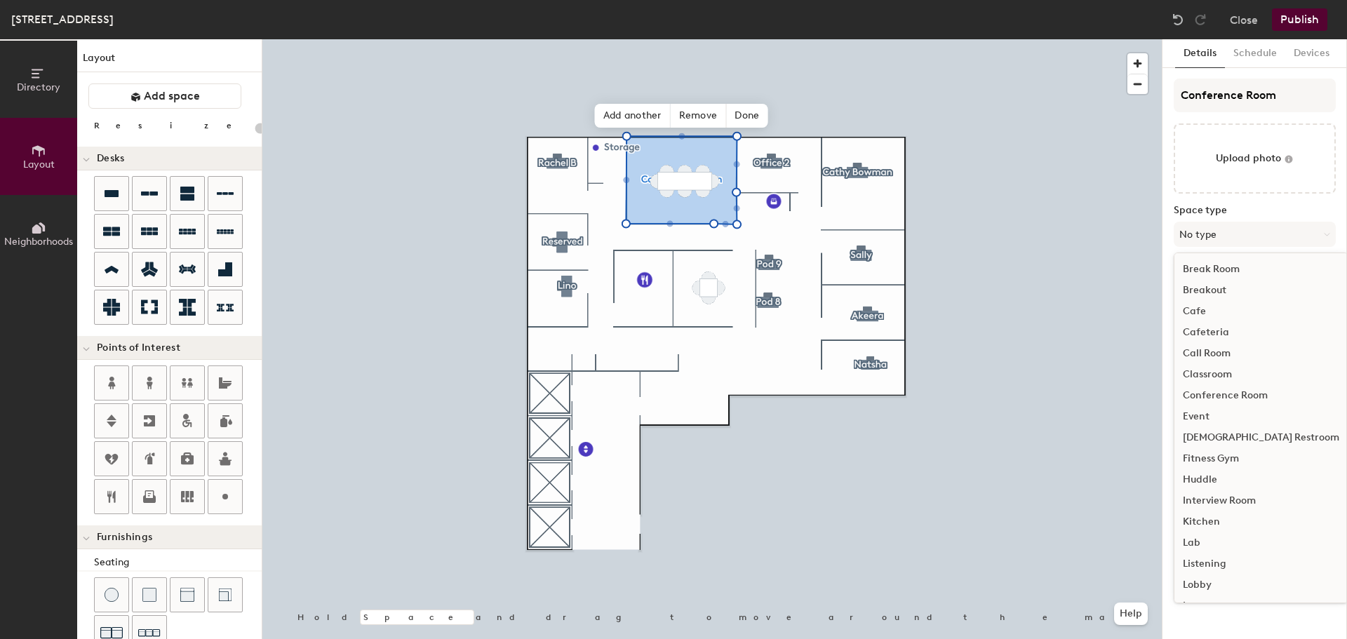
click at [1226, 393] on div "Conference Room" at bounding box center [1260, 395] width 173 height 21
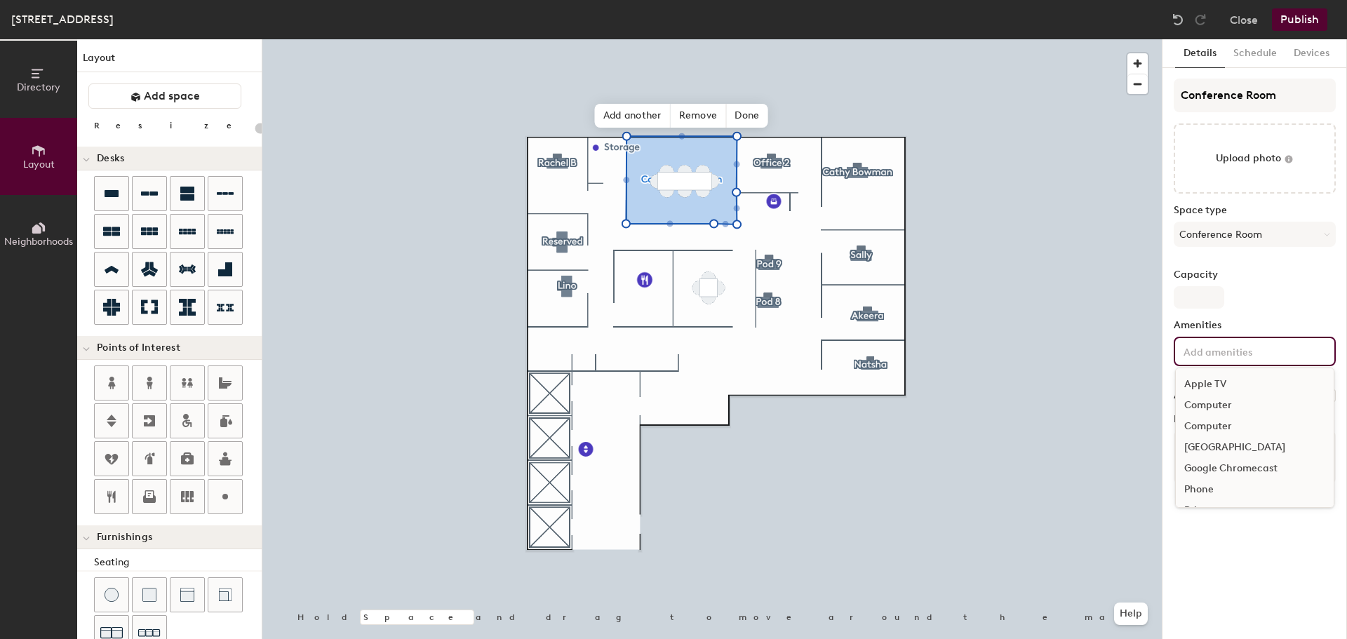
click at [1234, 351] on input at bounding box center [1243, 350] width 126 height 17
click at [1204, 426] on div "Television" at bounding box center [1254, 426] width 158 height 21
click at [1222, 446] on div "Video Conferencing" at bounding box center [1254, 447] width 158 height 21
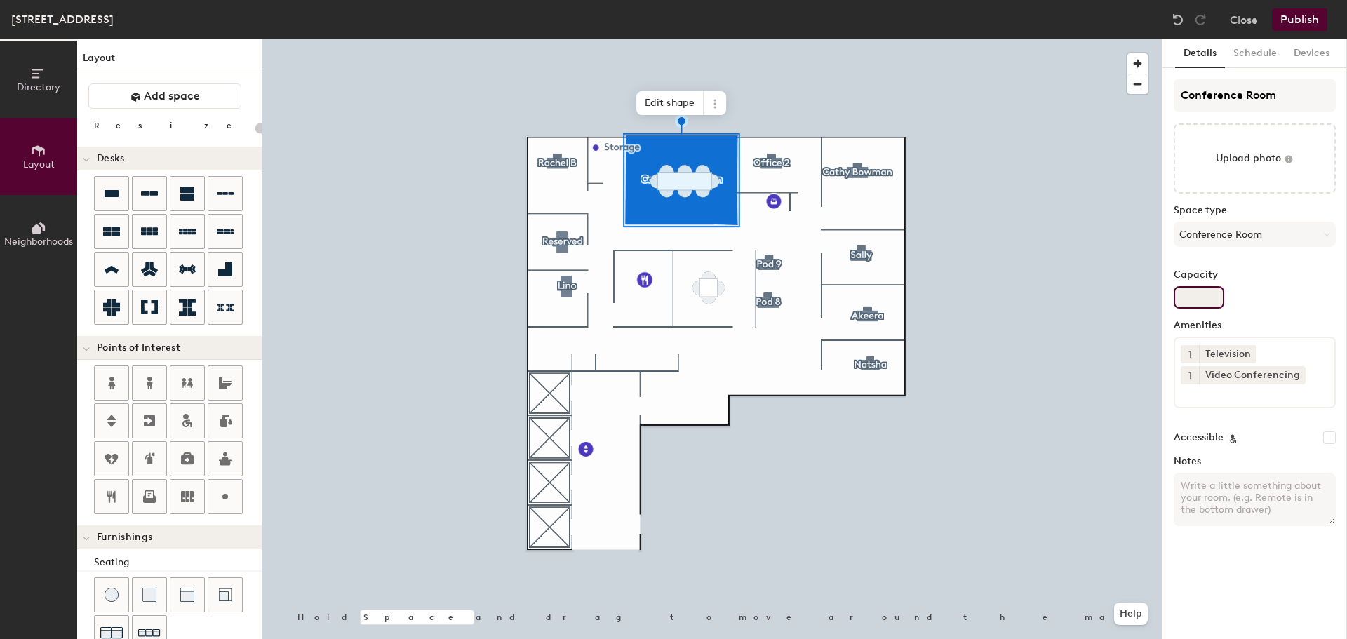
click at [1204, 291] on input "Capacity" at bounding box center [1198, 297] width 50 height 22
type input "20"
click at [1209, 303] on input "Capacity" at bounding box center [1198, 297] width 50 height 22
click at [1199, 291] on input "Capacity" at bounding box center [1198, 297] width 50 height 22
type input "1"
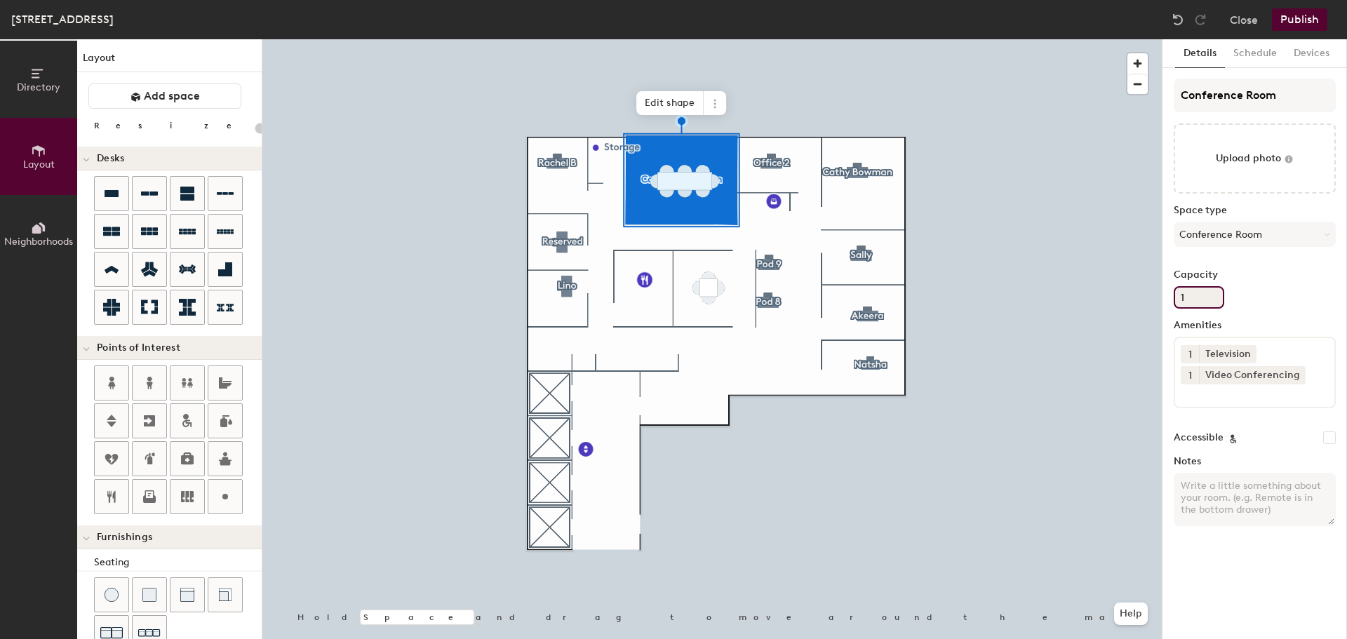
type input "20"
type input "10"
type input "20"
type input "10"
click at [1301, 314] on div "Conference Room Upload photo Space type Conference Room Capacity 10 Amenities 1…" at bounding box center [1254, 308] width 162 height 459
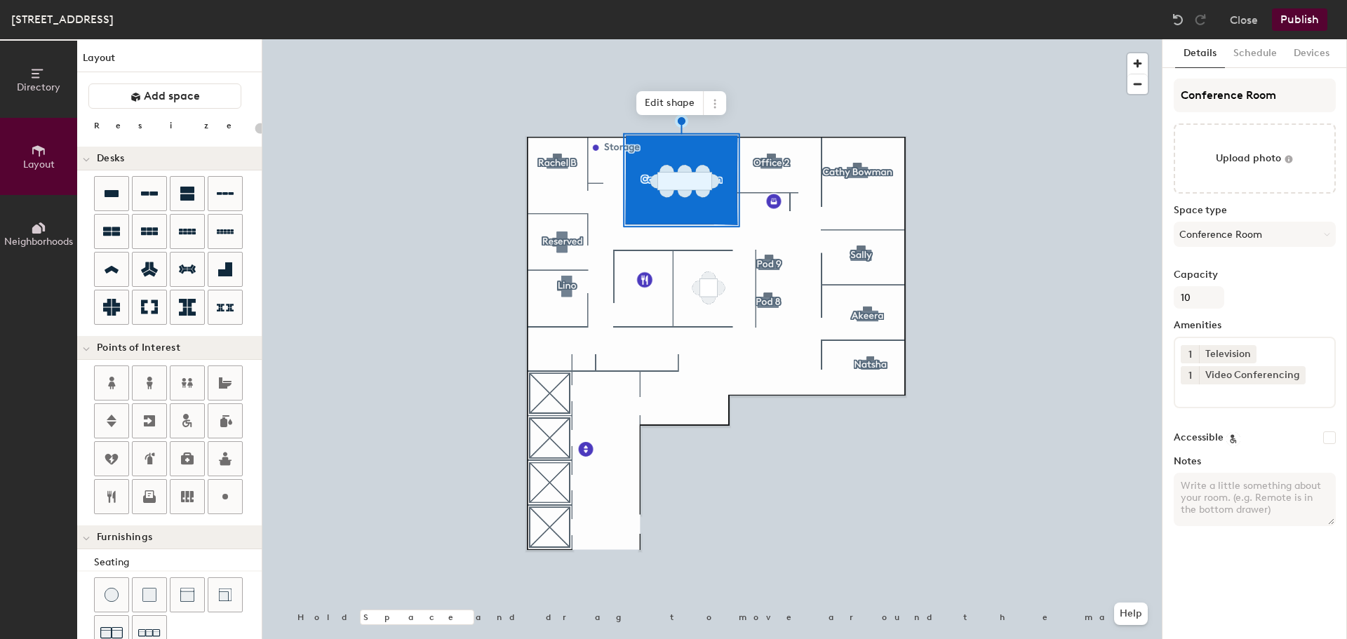
type input "20"
click at [1209, 303] on input "10" at bounding box center [1198, 297] width 50 height 22
type input "1"
type input "20"
type input "8"
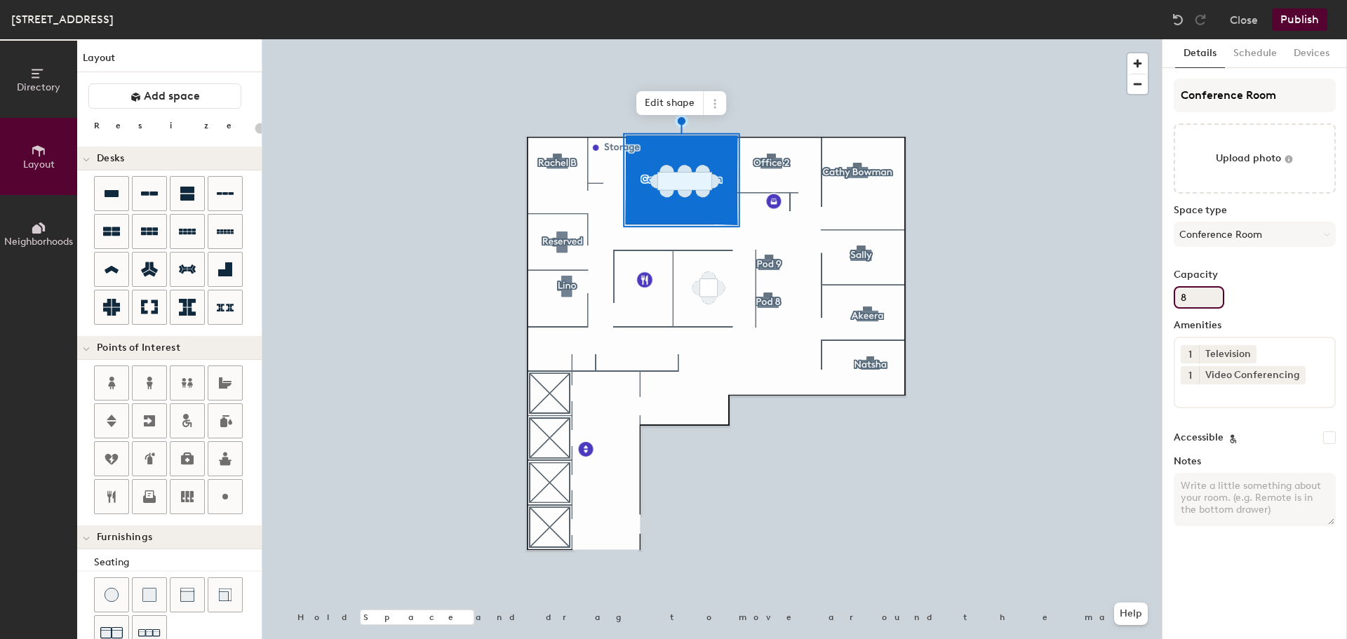
type input "20"
type input "81"
type input "20"
type input "810"
type input "20"
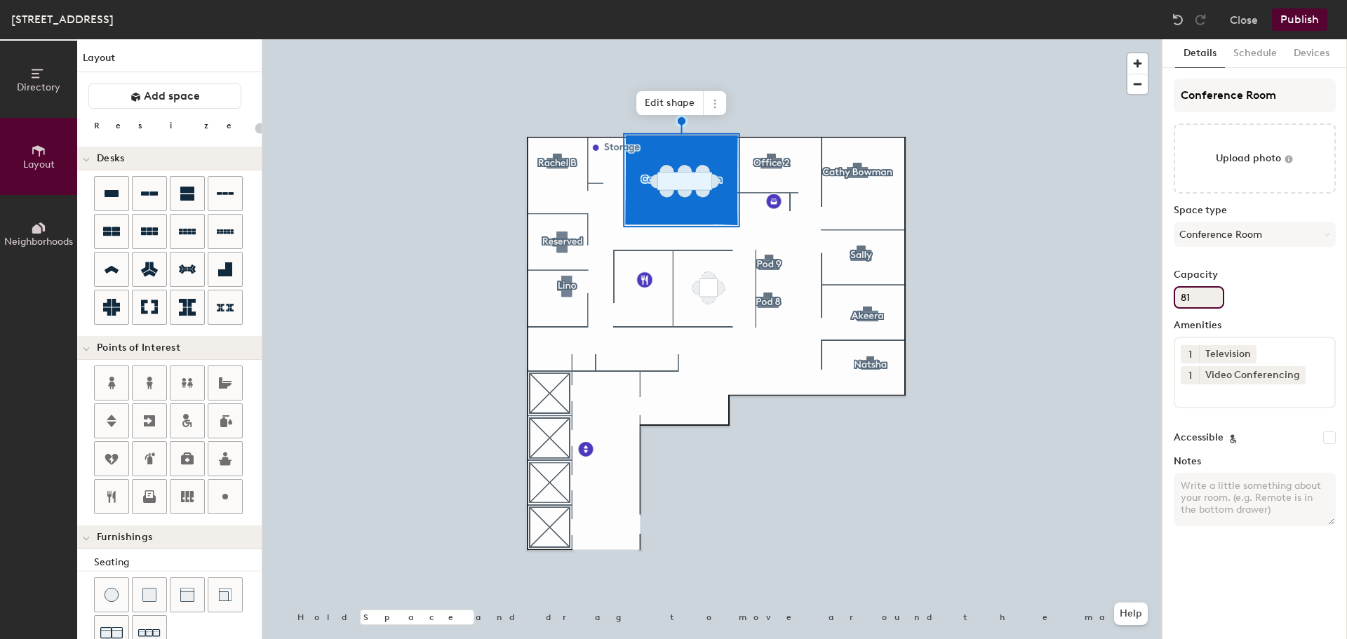
type input "8"
type input "20"
type input "8"
click at [1290, 276] on label "Capacity" at bounding box center [1254, 274] width 162 height 11
click at [1224, 286] on input "8" at bounding box center [1198, 297] width 50 height 22
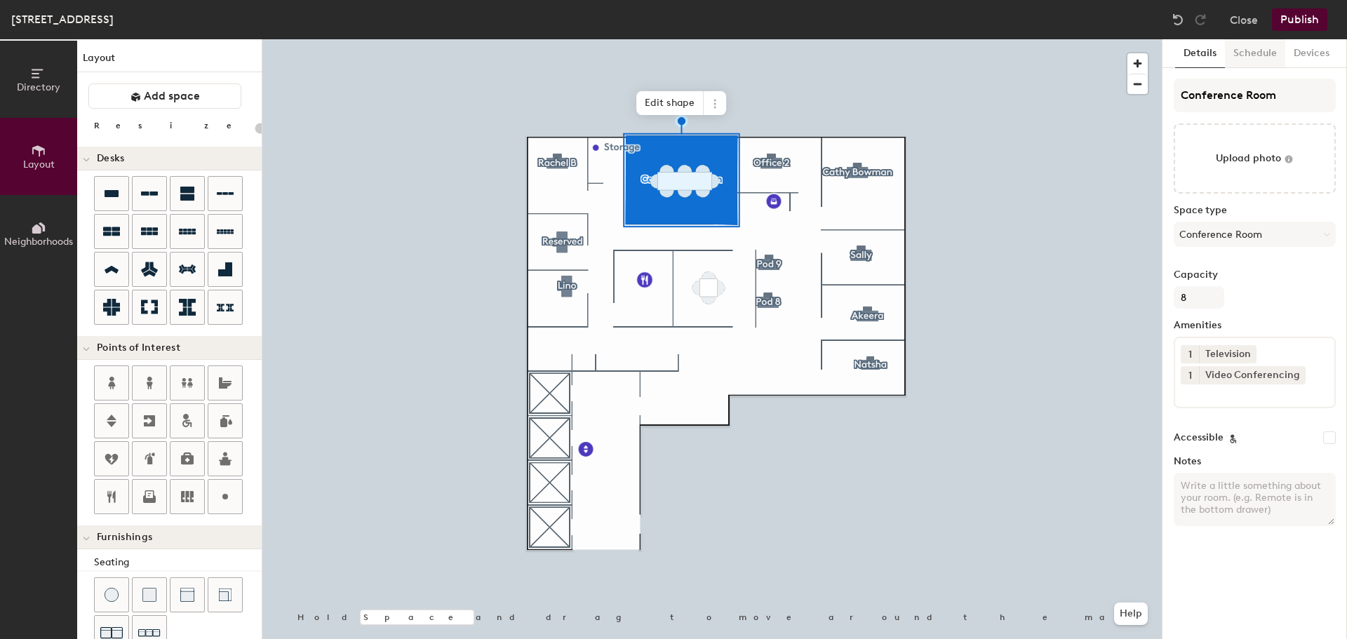
click at [1257, 58] on button "Schedule" at bounding box center [1255, 53] width 60 height 29
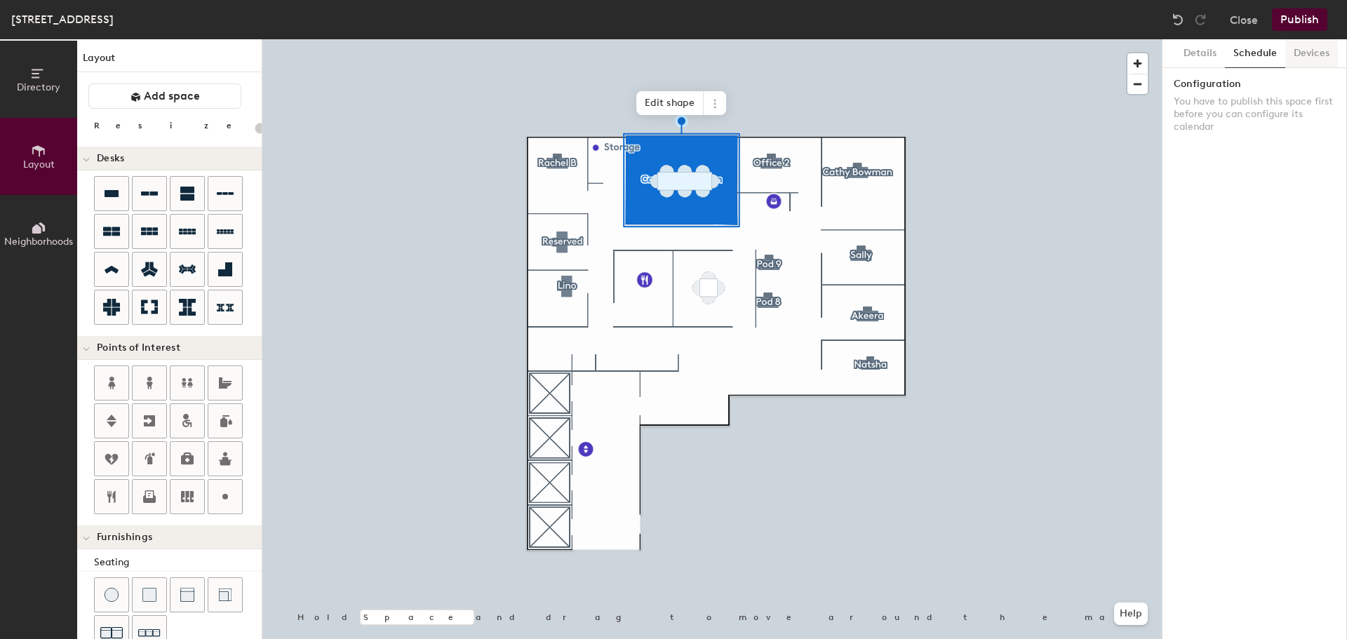
click at [1325, 51] on button "Devices" at bounding box center [1311, 53] width 53 height 29
click at [169, 141] on div "Layout Add space Resize Desks Points of Interest Furnishings Seating Tables Boo…" at bounding box center [169, 339] width 184 height 600
click at [241, 135] on div "Layout Add space Resize Desks Points of Interest Furnishings Seating Tables Boo…" at bounding box center [169, 339] width 184 height 600
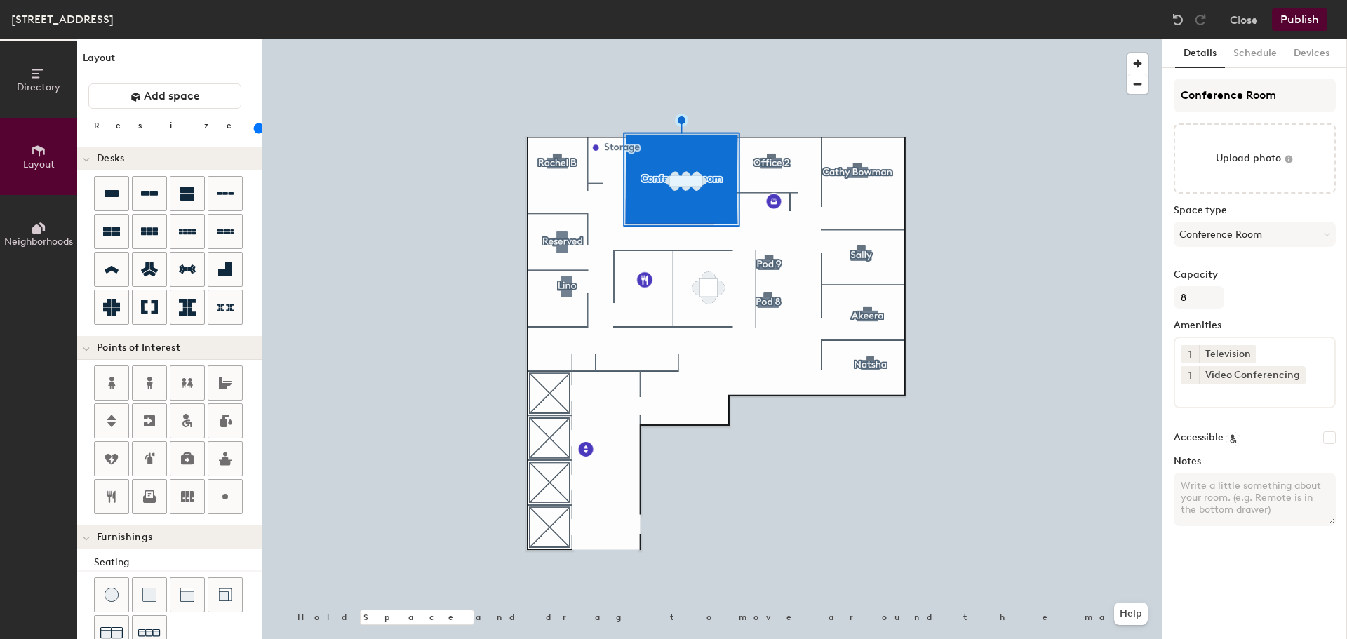
type input "80"
click at [255, 130] on input "range" at bounding box center [255, 128] width 0 height 11
